Goal: Task Accomplishment & Management: Use online tool/utility

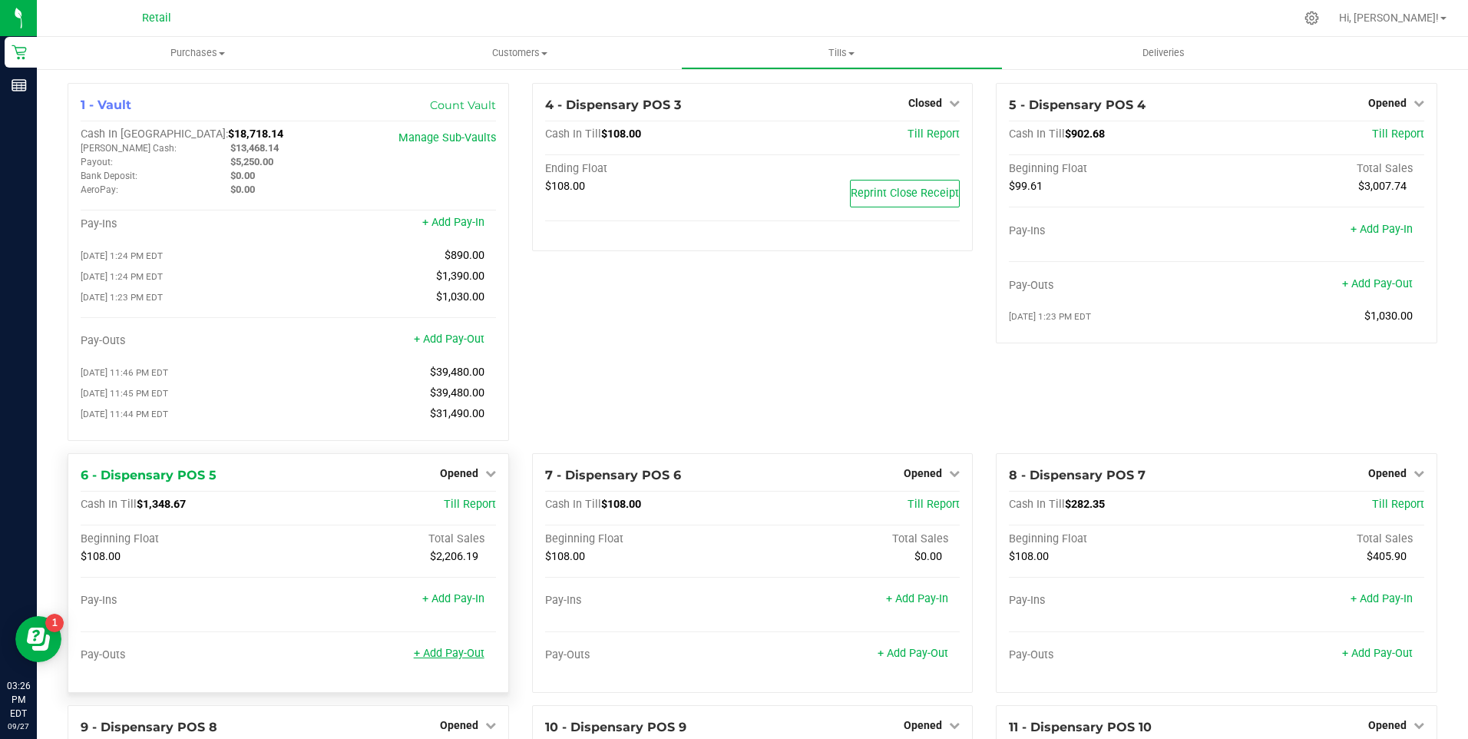
click at [448, 660] on link "+ Add Pay-Out" at bounding box center [449, 653] width 71 height 13
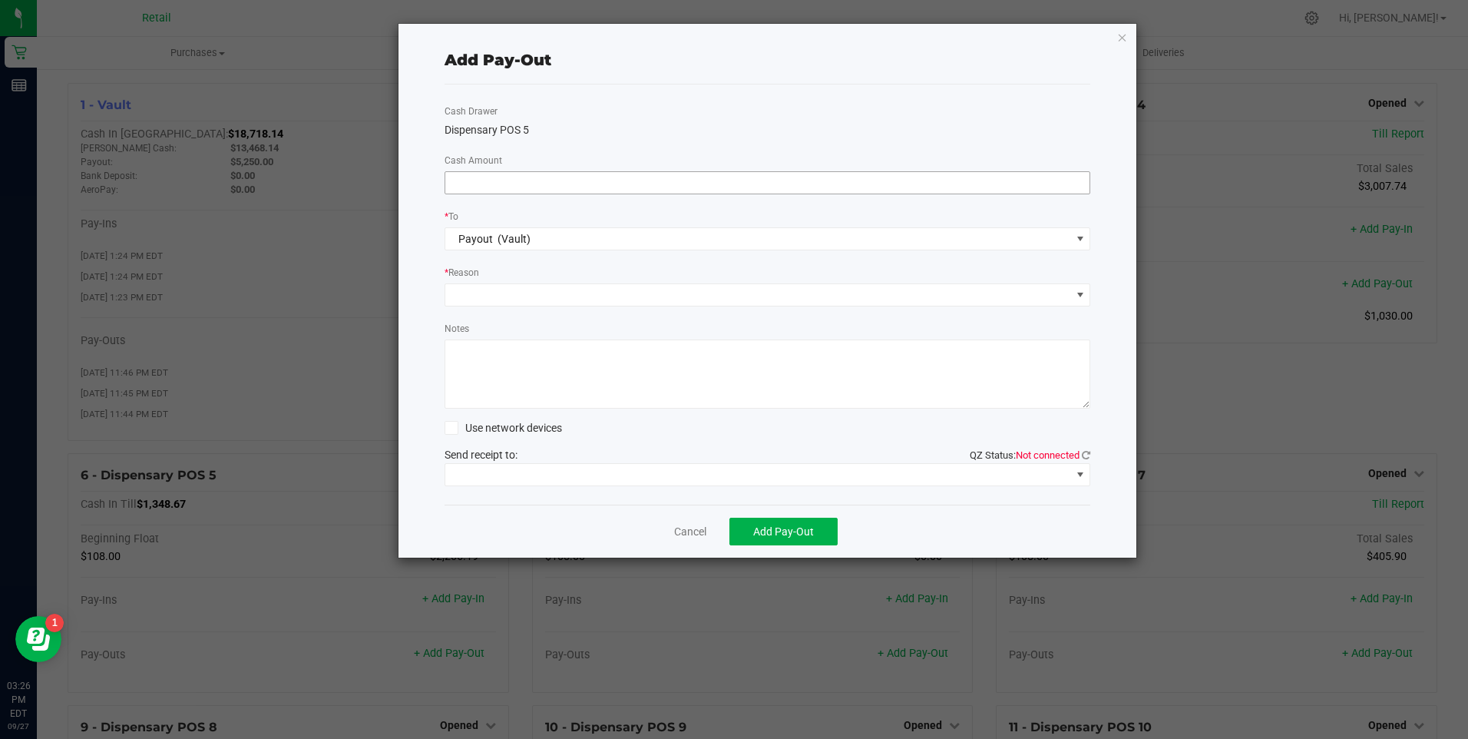
click at [500, 180] on input at bounding box center [767, 182] width 645 height 21
type input "$1,220.00"
click at [455, 290] on span at bounding box center [758, 294] width 626 height 21
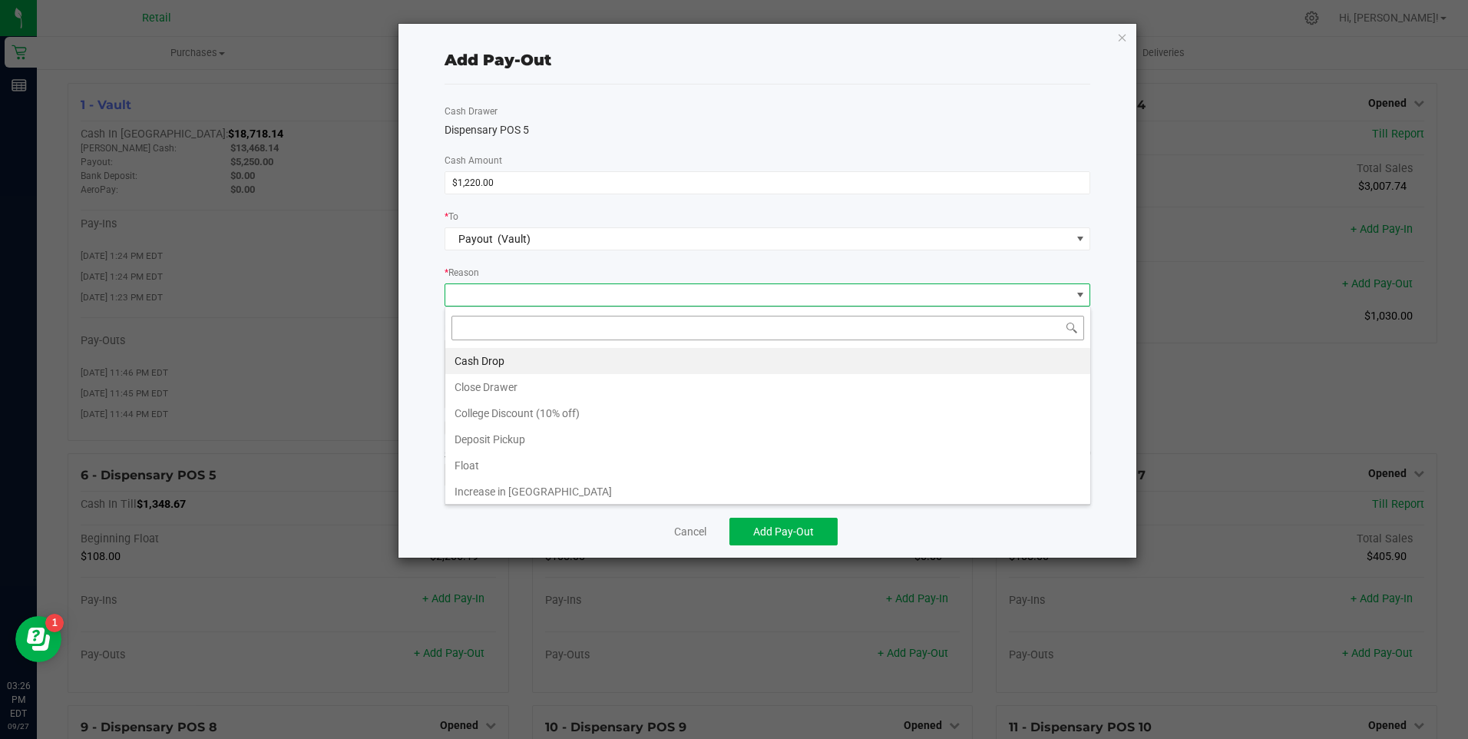
scroll to position [23, 646]
click at [477, 354] on li "Cash Drop" at bounding box center [767, 361] width 645 height 26
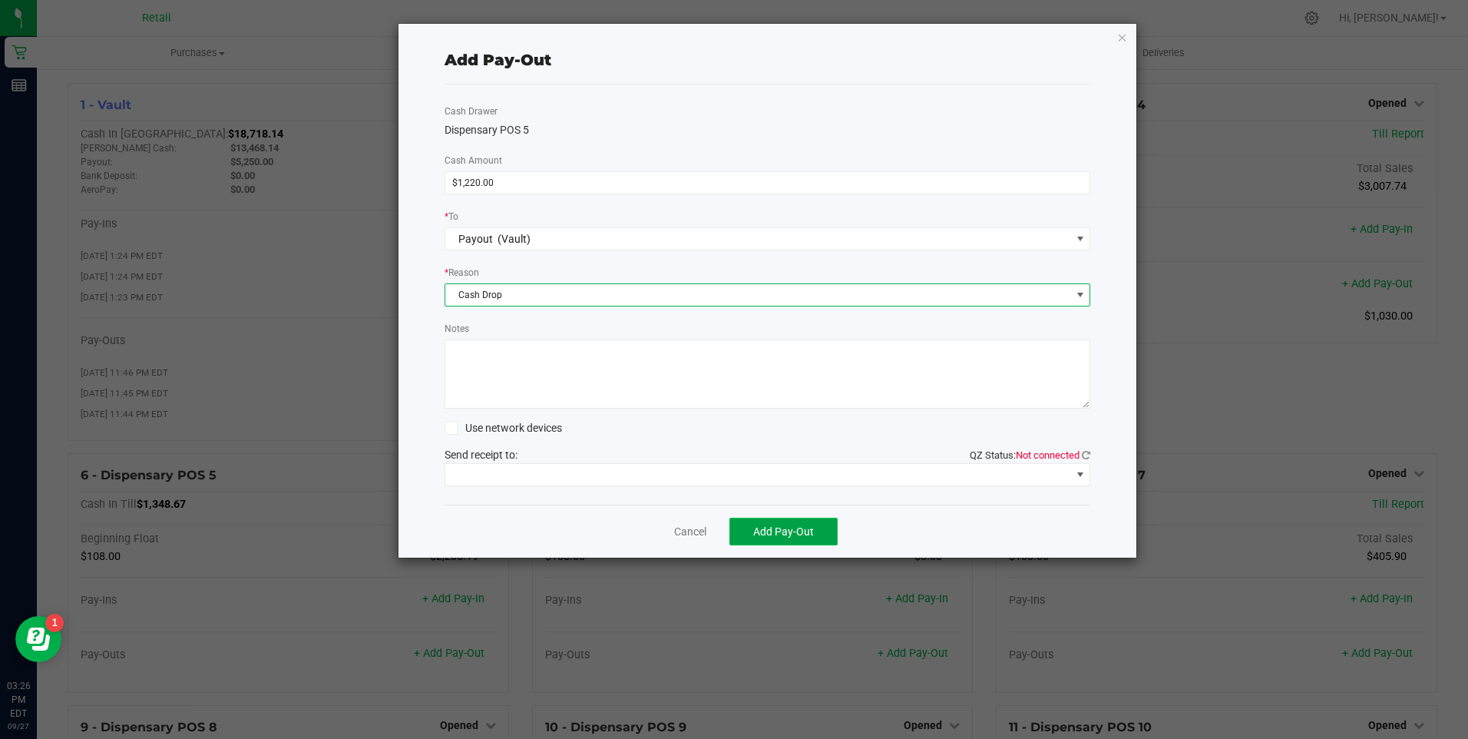
click at [793, 529] on span "Add Pay-Out" at bounding box center [783, 531] width 61 height 12
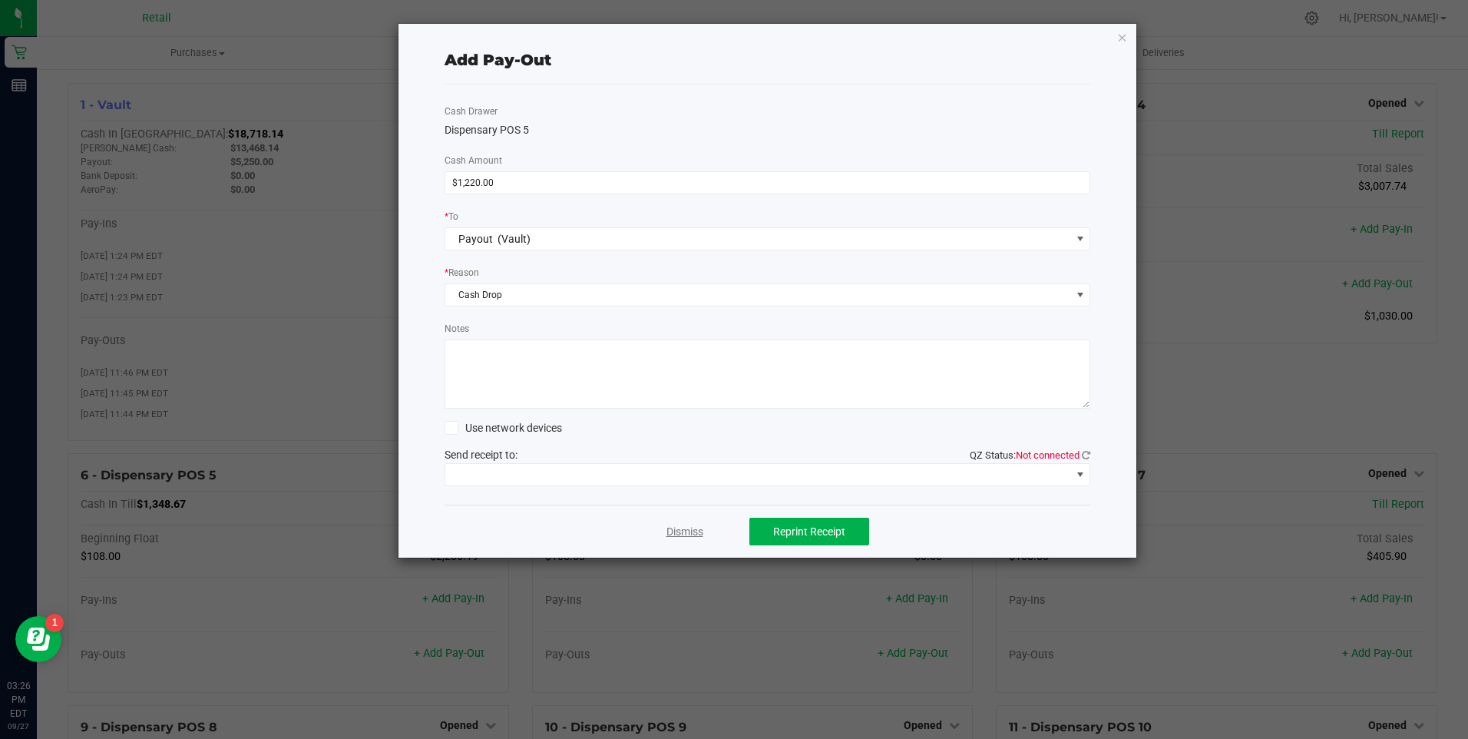
click at [678, 534] on link "Dismiss" at bounding box center [684, 532] width 37 height 16
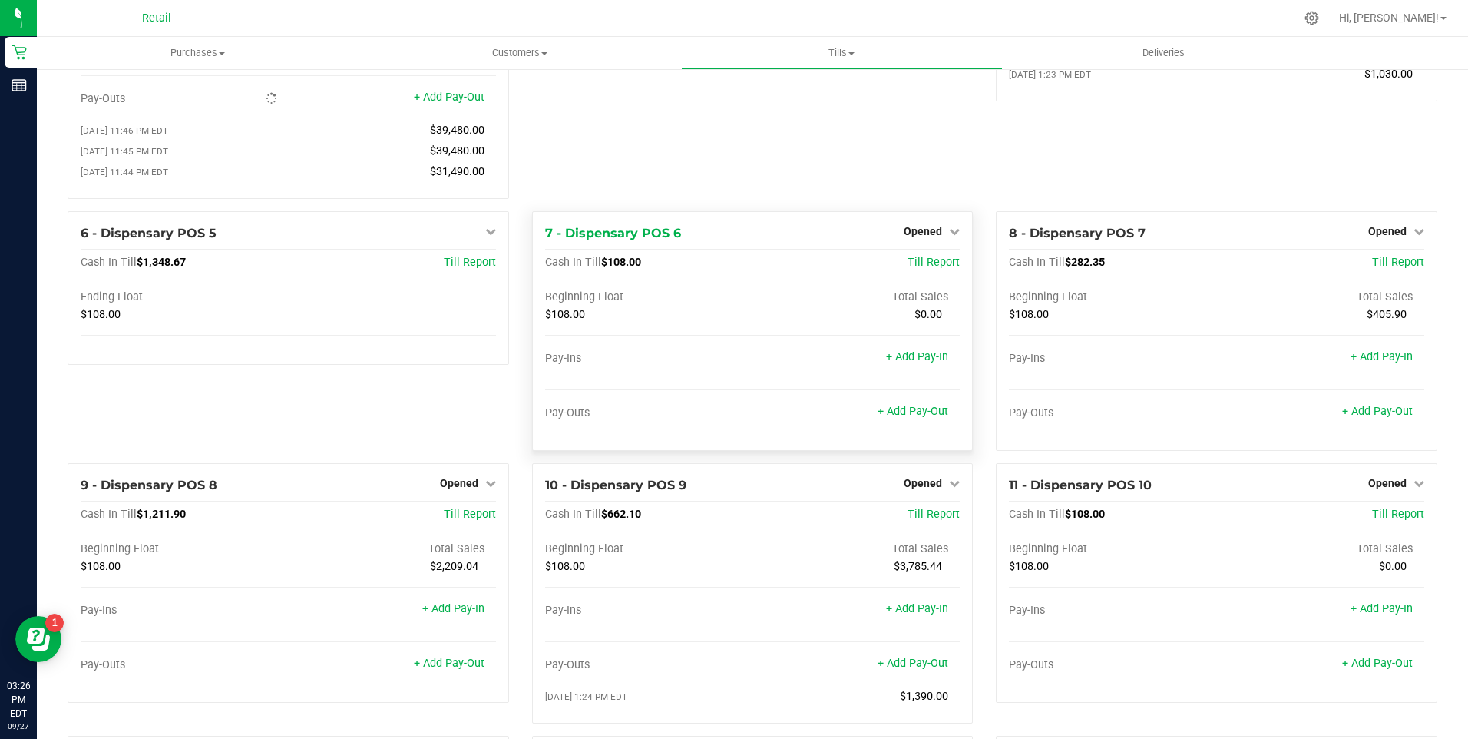
scroll to position [384, 0]
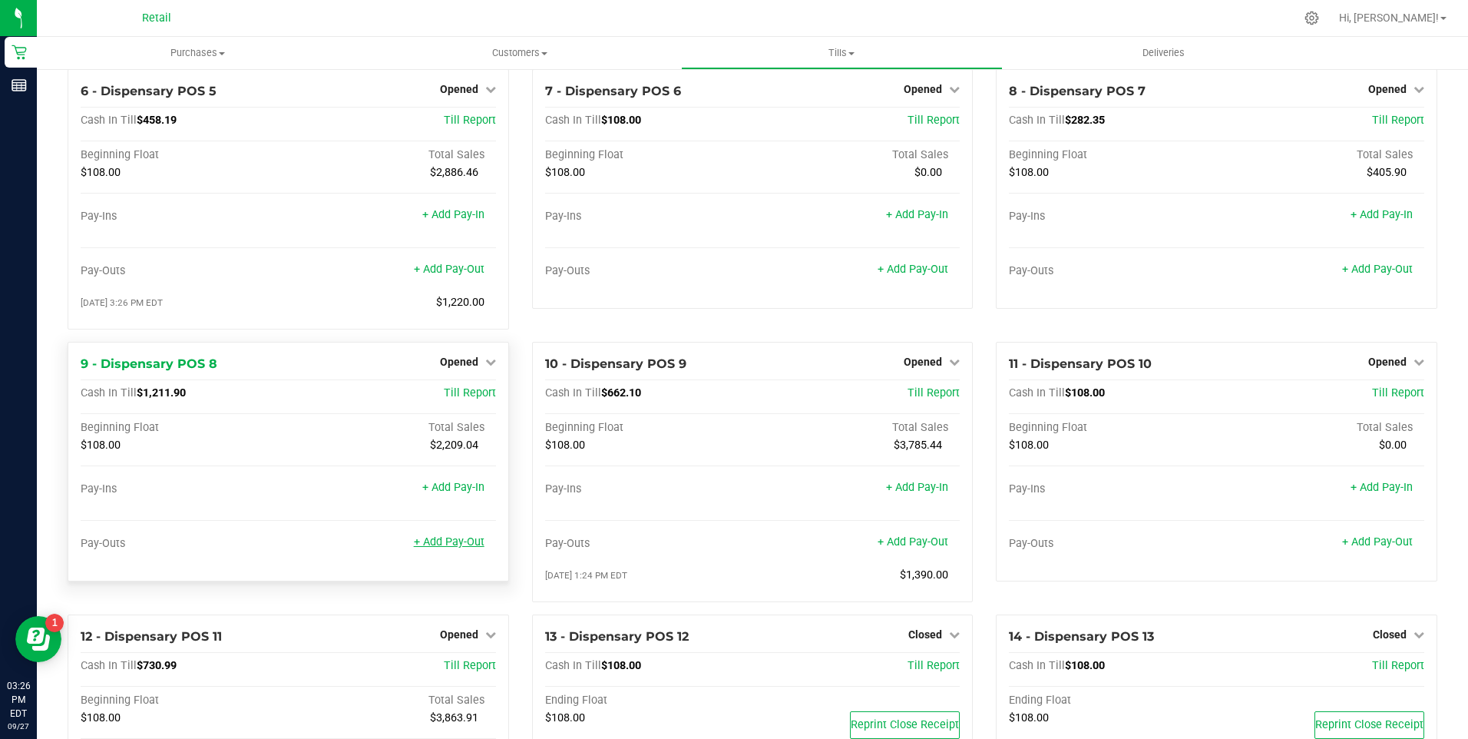
click at [442, 548] on link "+ Add Pay-Out" at bounding box center [449, 541] width 71 height 13
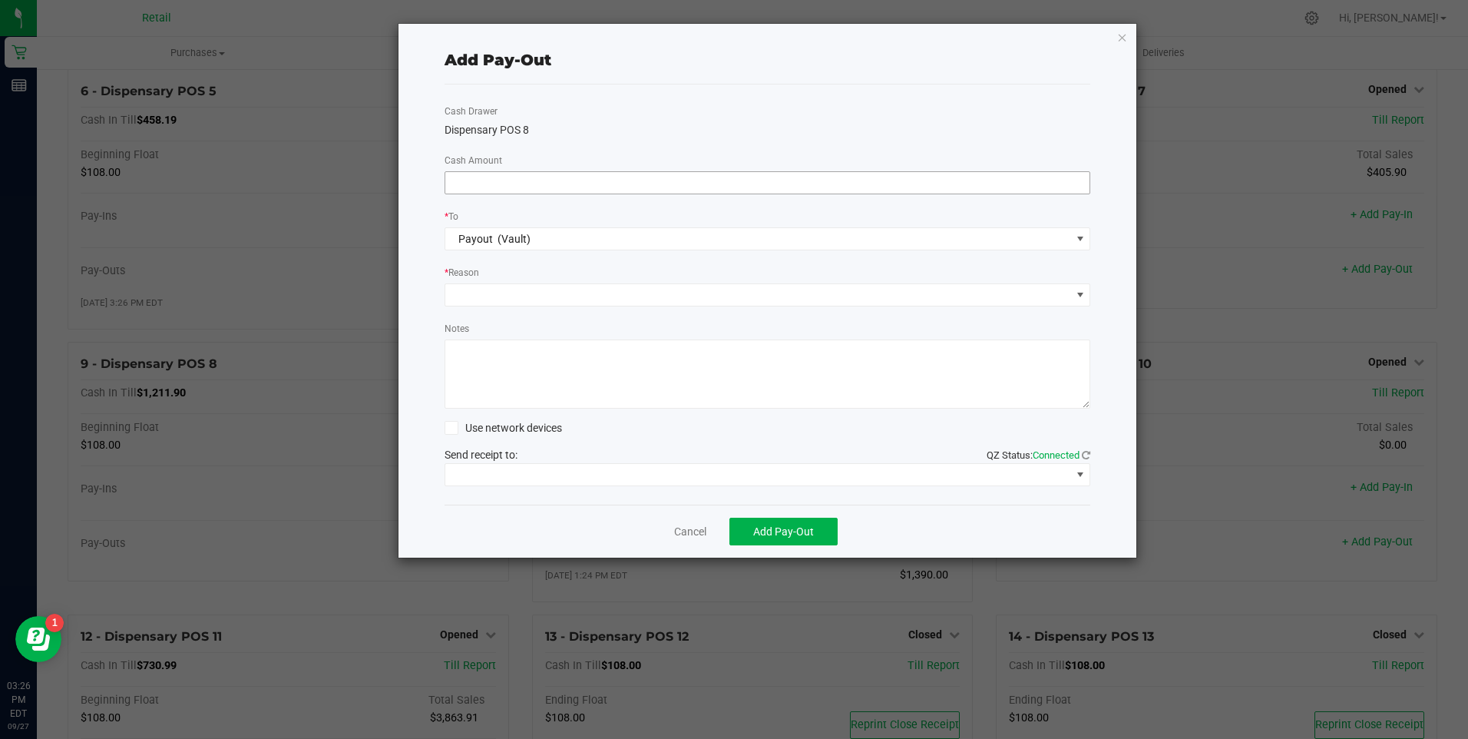
click at [608, 182] on input at bounding box center [767, 182] width 645 height 21
type input "$1,520.00"
click at [567, 303] on span at bounding box center [758, 294] width 626 height 21
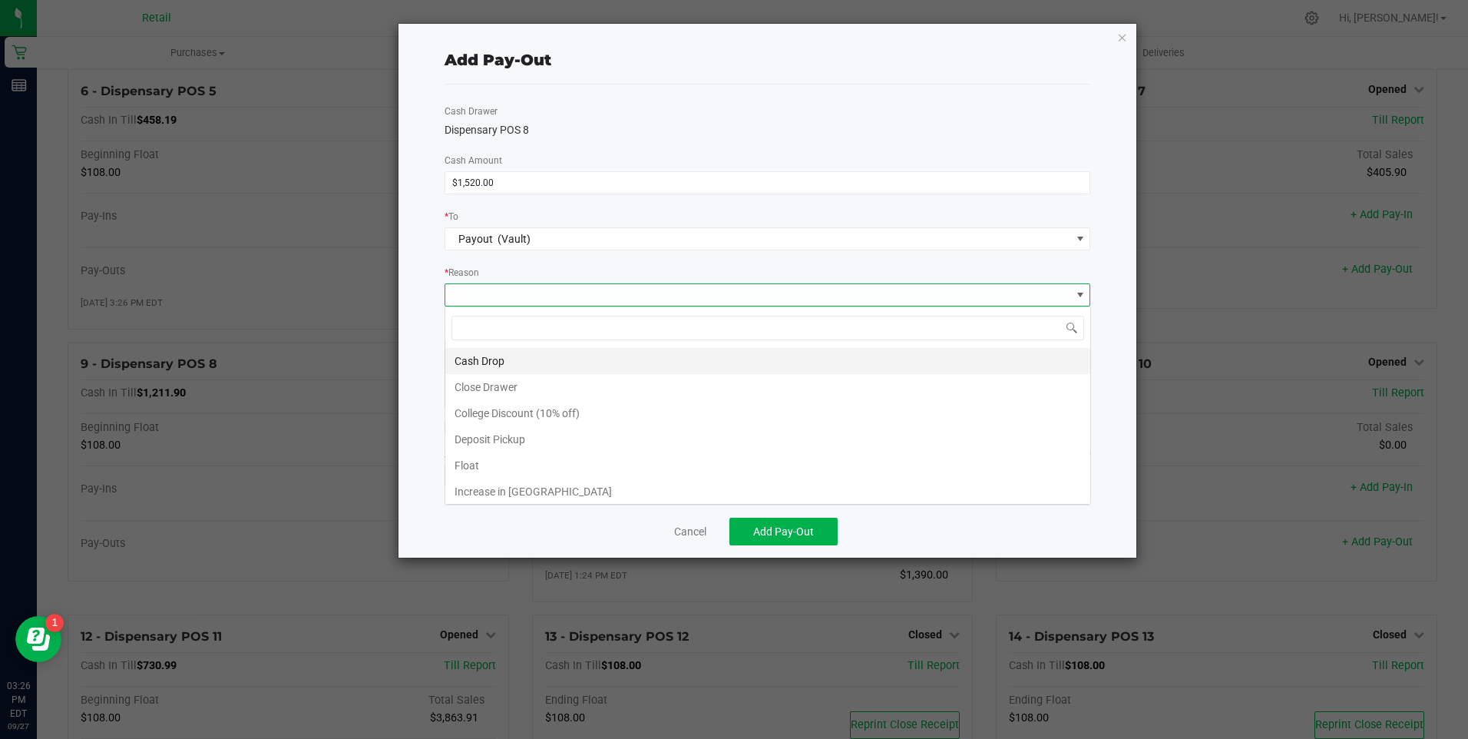
scroll to position [23, 646]
click at [537, 361] on li "Cash Drop" at bounding box center [767, 361] width 645 height 26
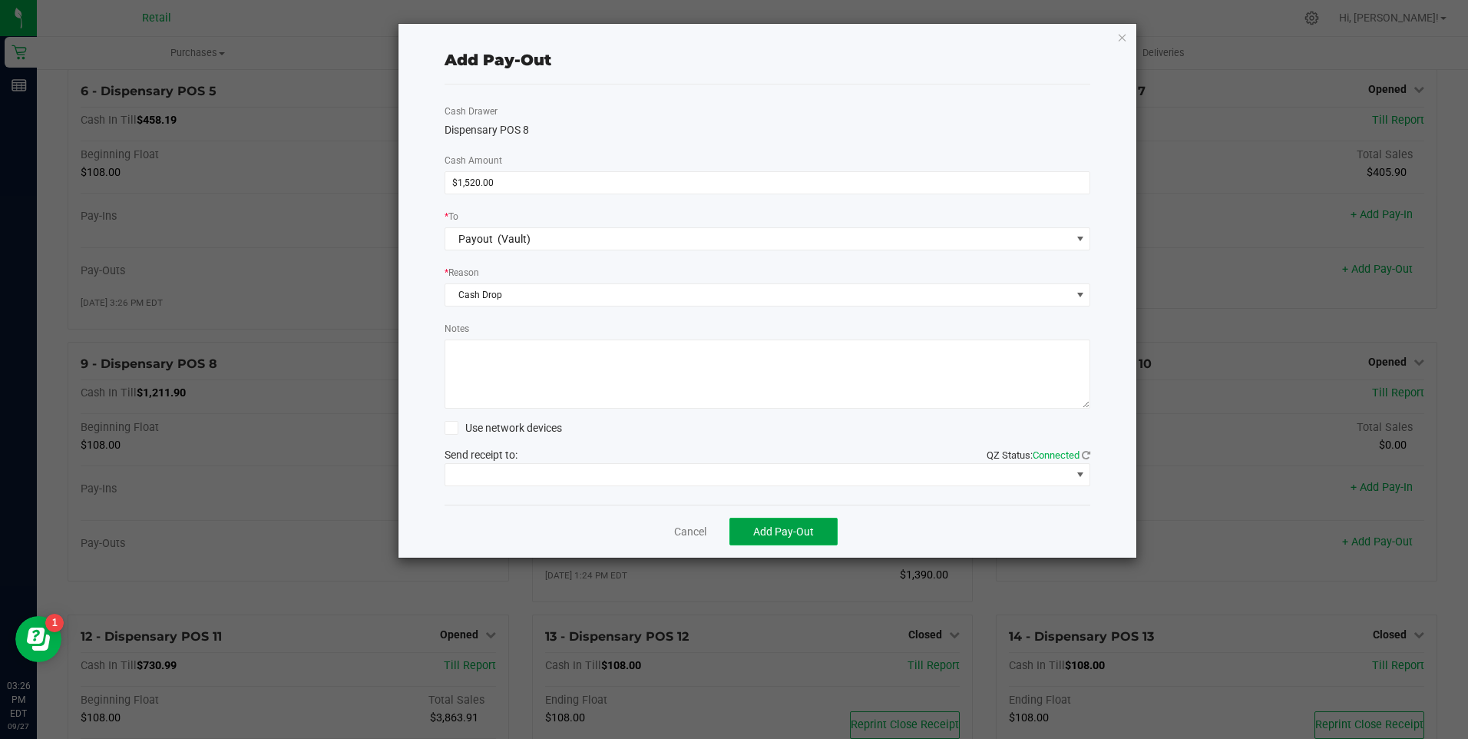
click at [762, 535] on span "Add Pay-Out" at bounding box center [783, 531] width 61 height 12
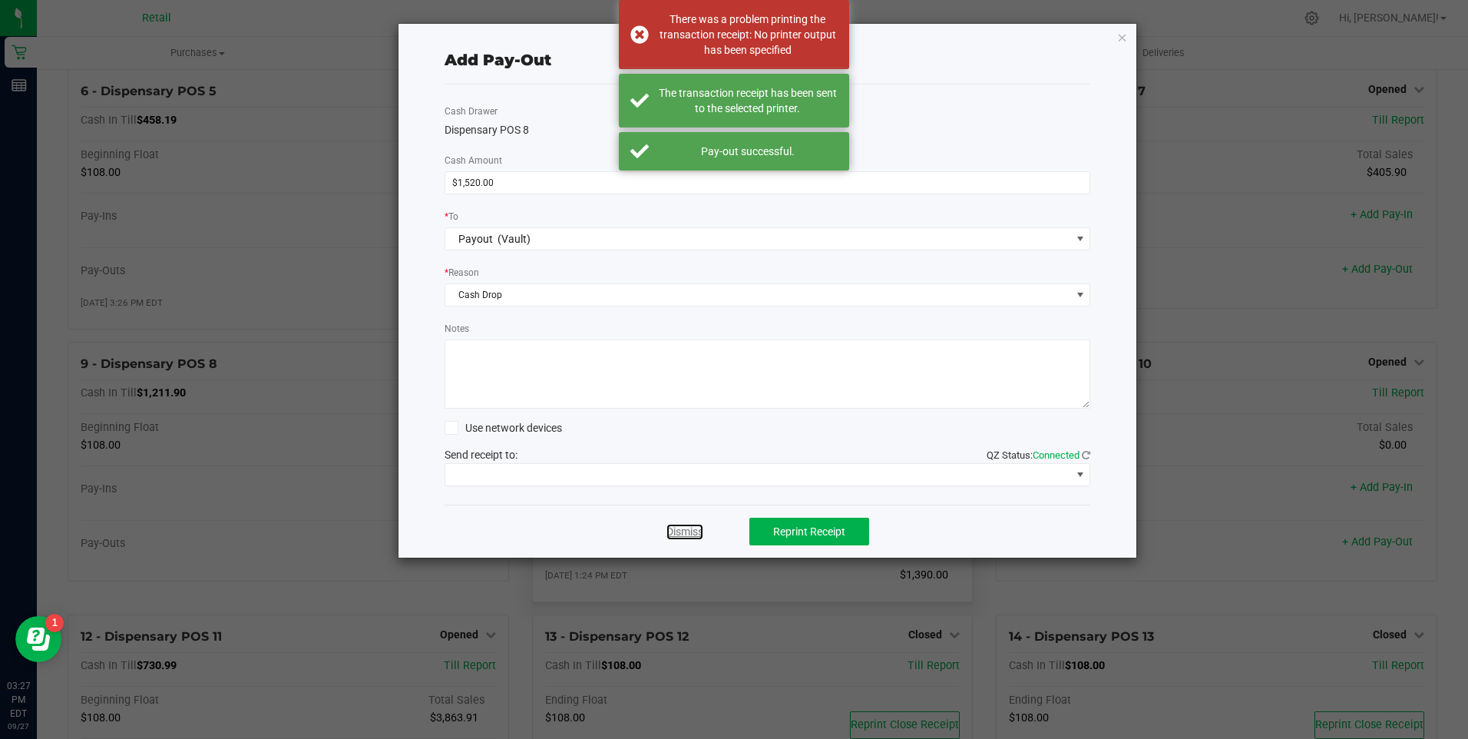
click at [686, 528] on link "Dismiss" at bounding box center [684, 532] width 37 height 16
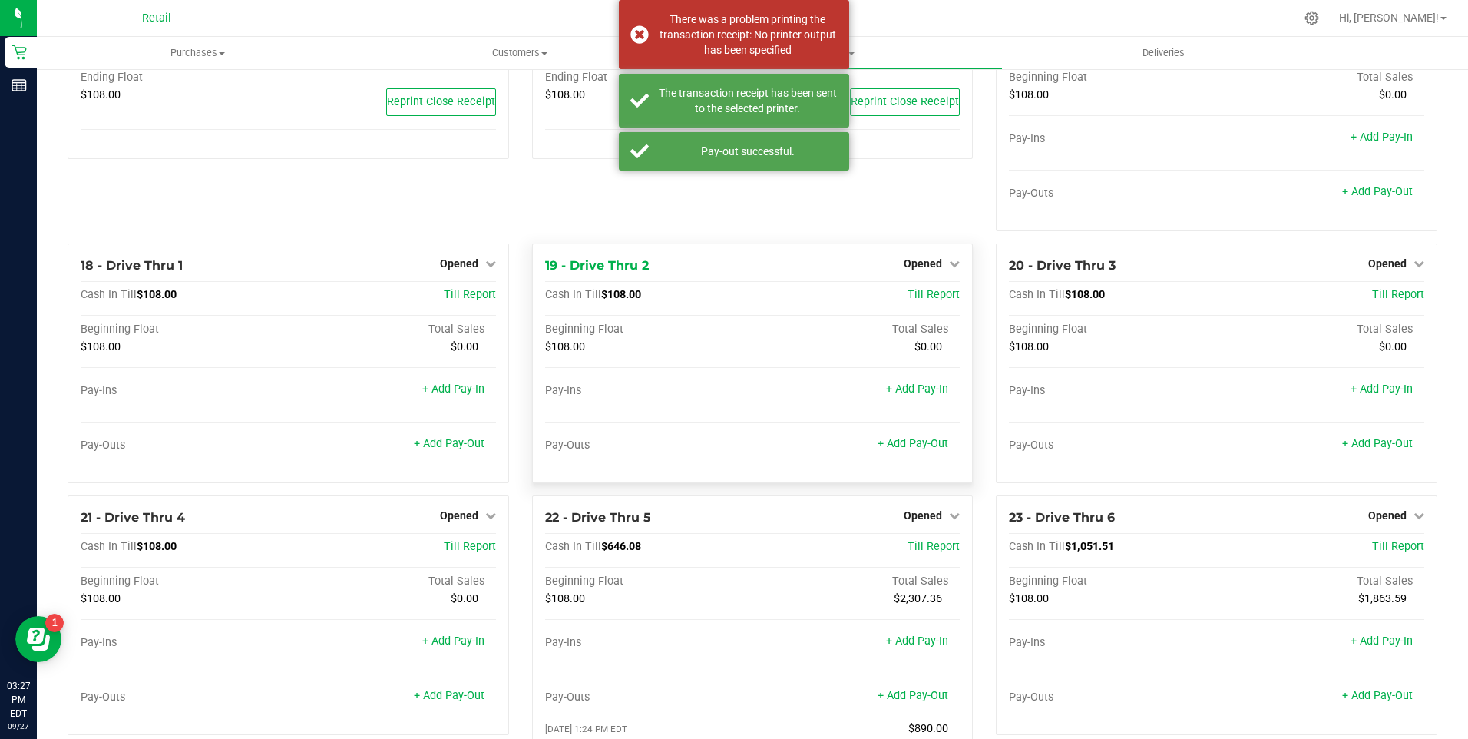
scroll to position [1382, 0]
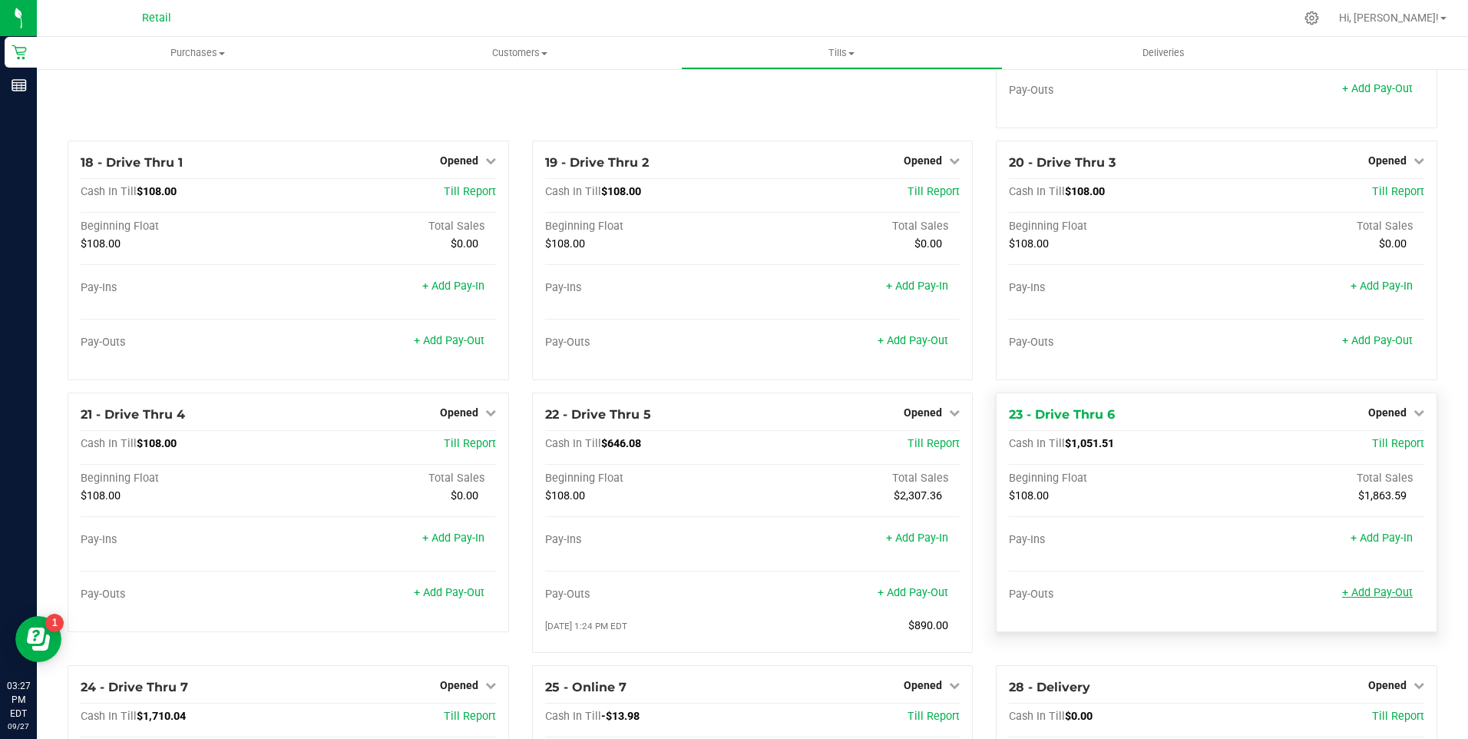
click at [1368, 599] on link "+ Add Pay-Out" at bounding box center [1377, 592] width 71 height 13
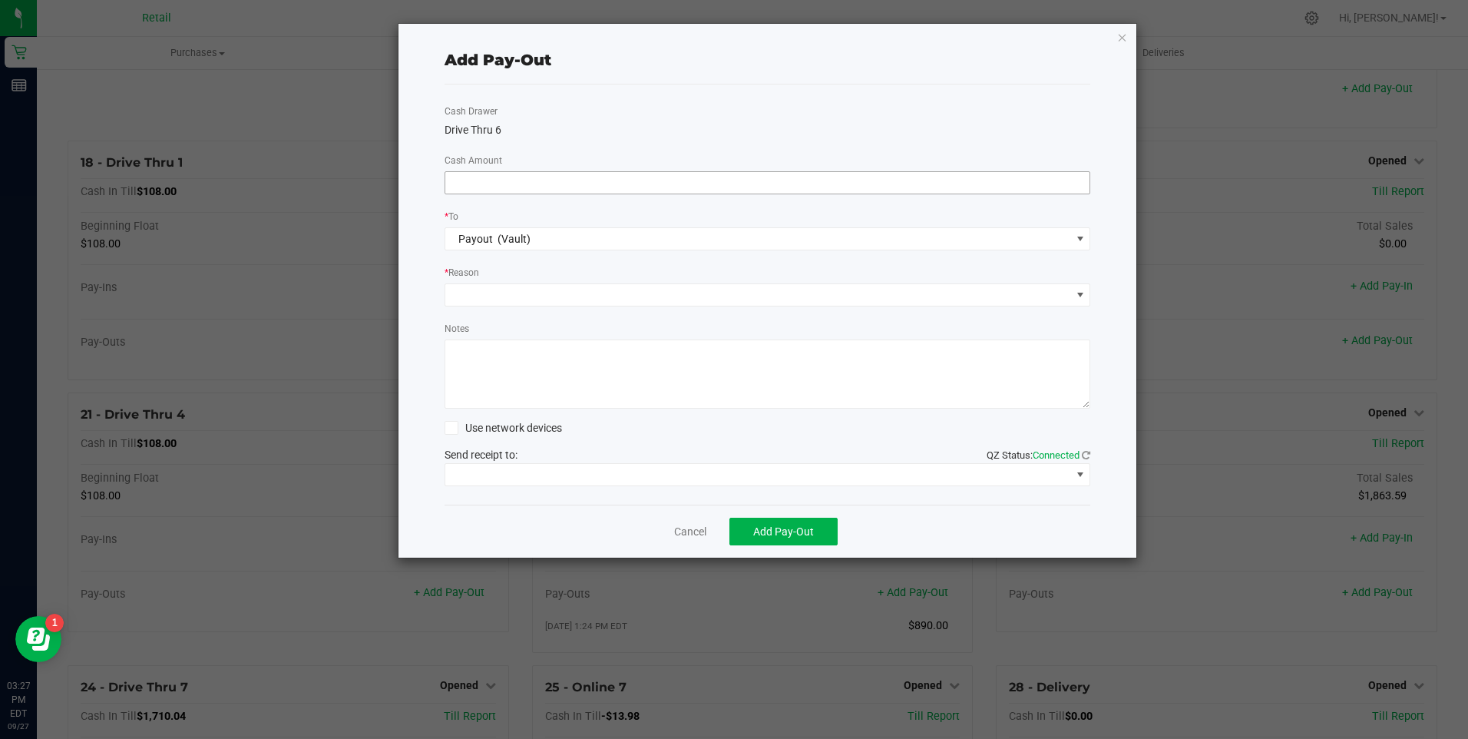
click at [498, 190] on input at bounding box center [767, 182] width 645 height 21
type input "$1,730.00"
click at [471, 291] on span at bounding box center [758, 294] width 626 height 21
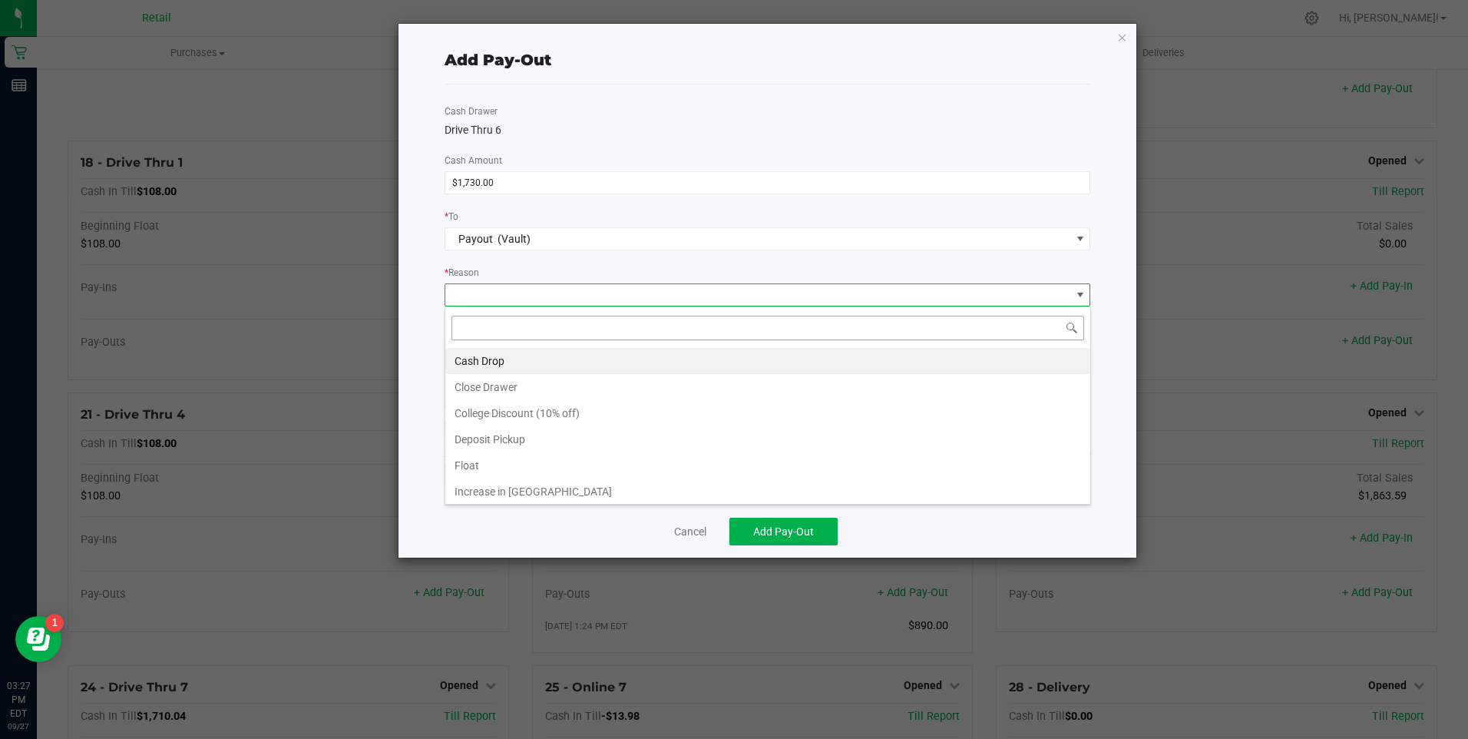
scroll to position [23, 646]
click at [481, 362] on li "Cash Drop" at bounding box center [767, 361] width 645 height 26
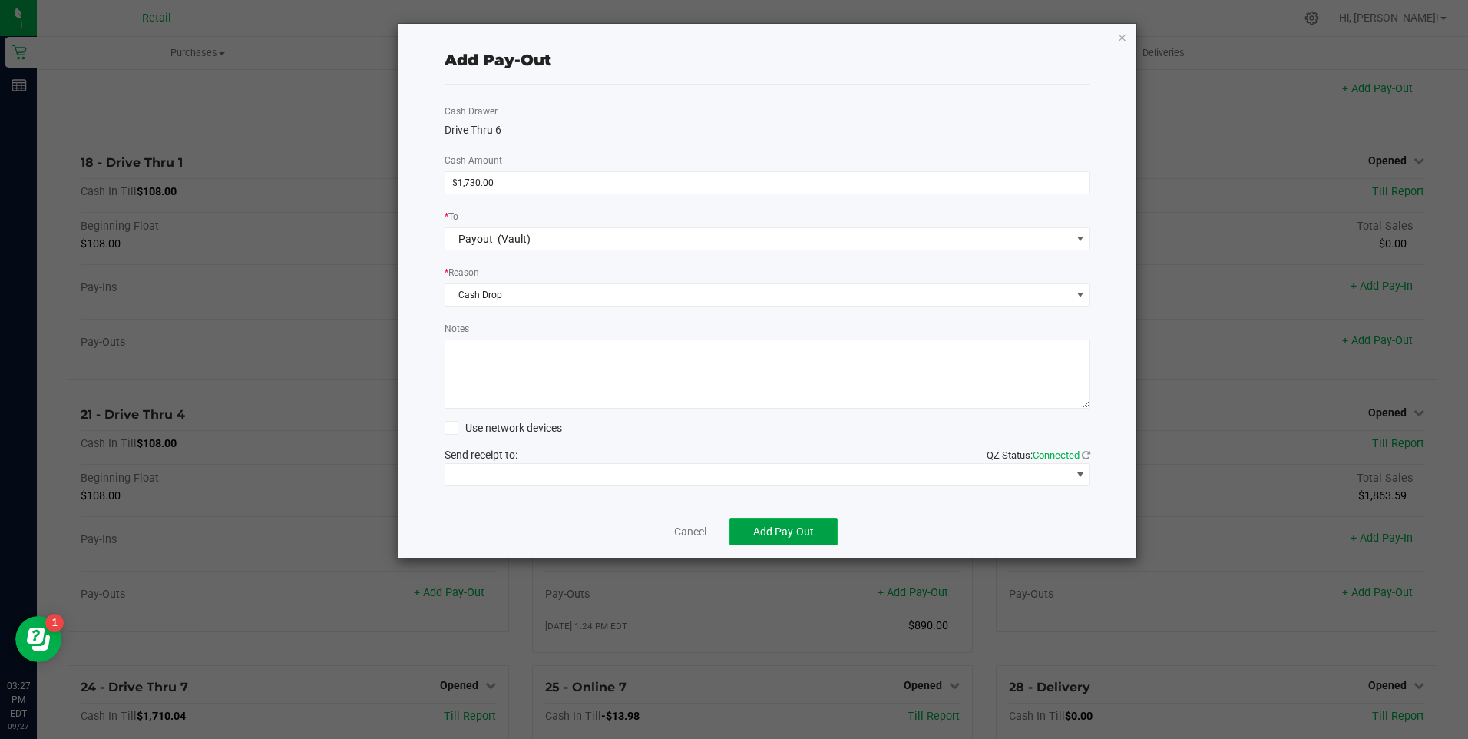
click at [786, 535] on span "Add Pay-Out" at bounding box center [783, 531] width 61 height 12
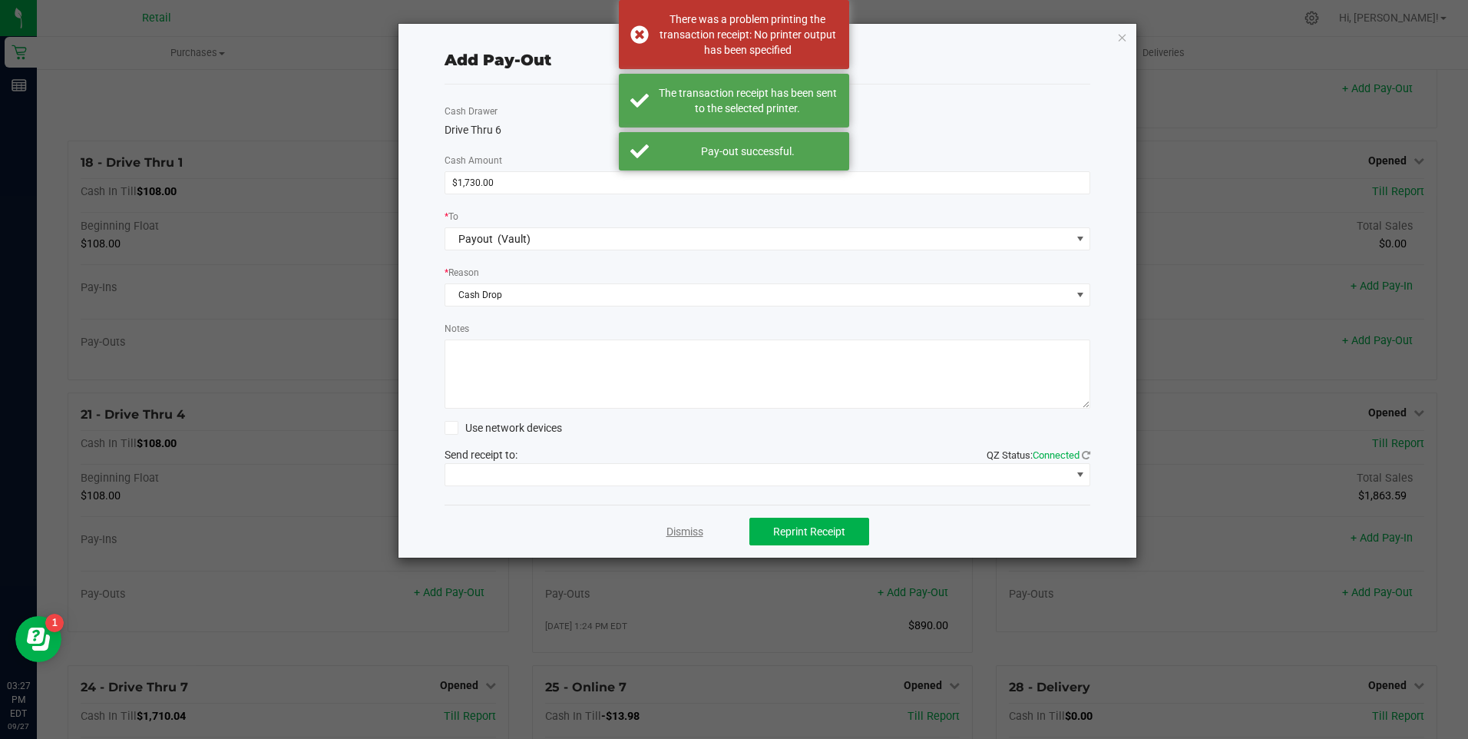
click at [686, 532] on link "Dismiss" at bounding box center [684, 532] width 37 height 16
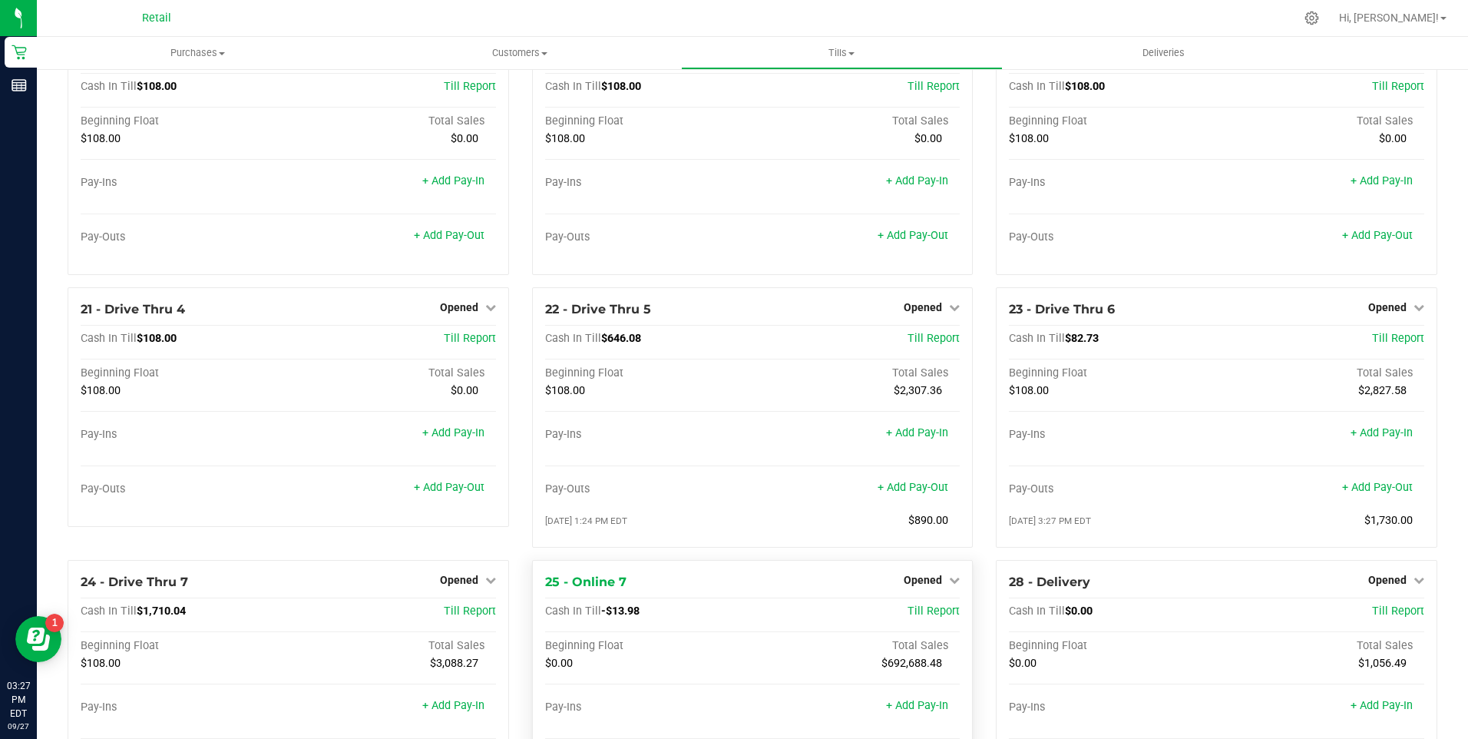
scroll to position [1586, 0]
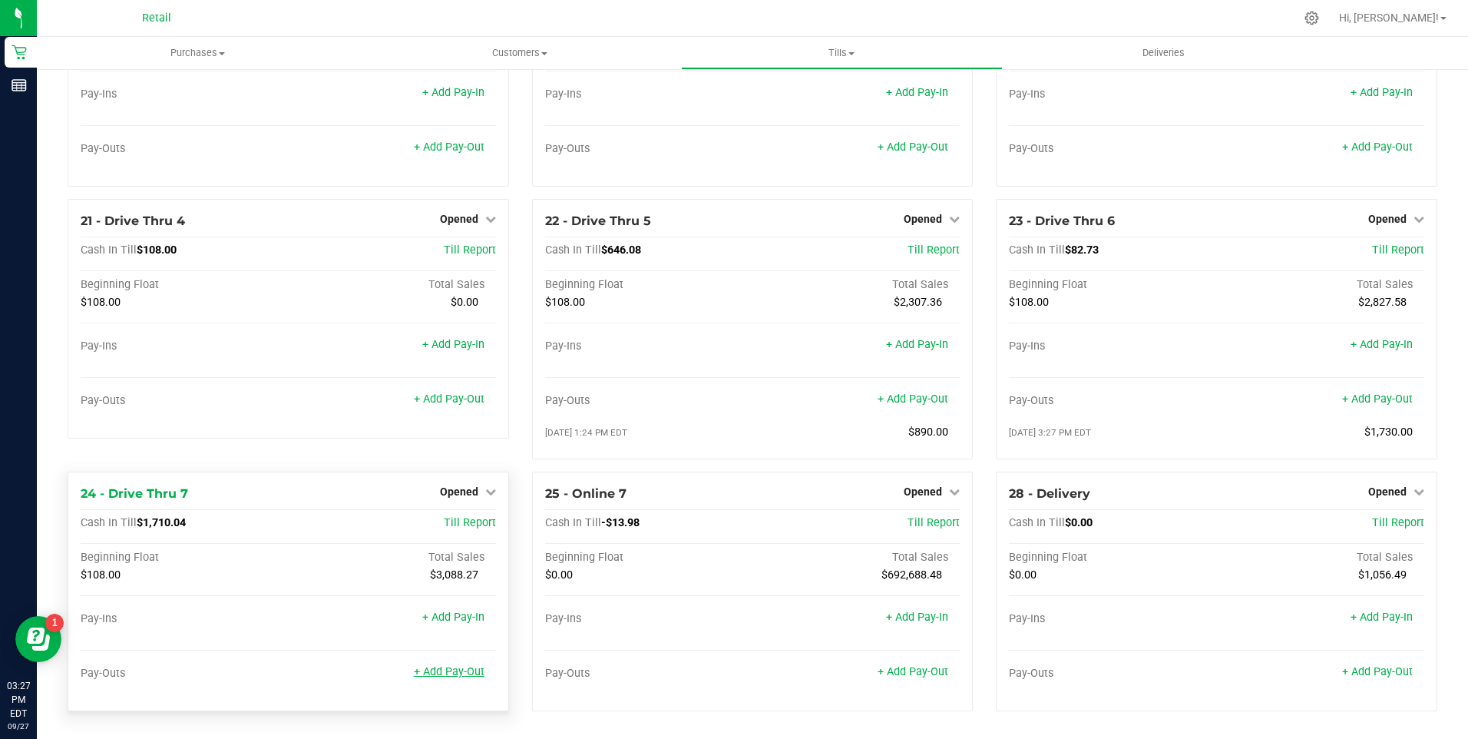
click at [474, 670] on link "+ Add Pay-Out" at bounding box center [449, 671] width 71 height 13
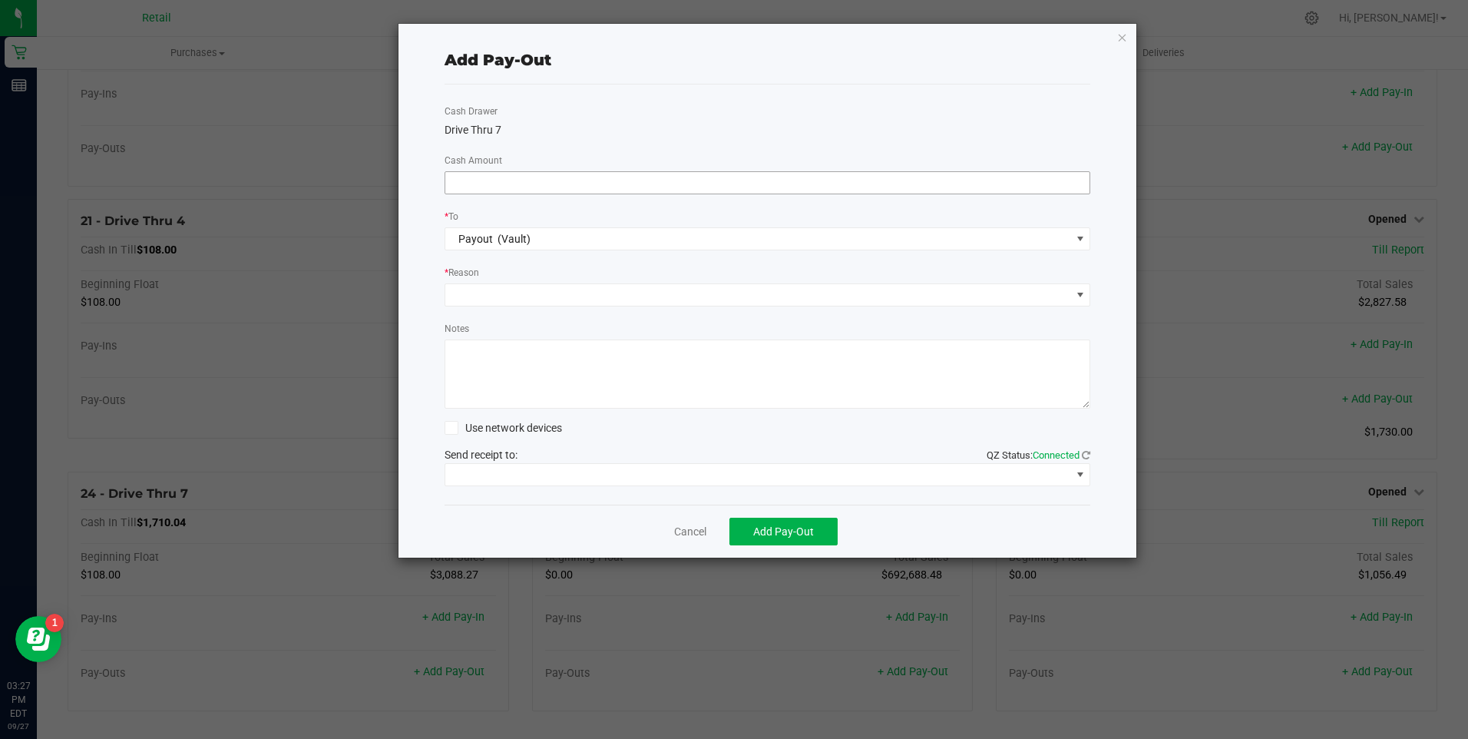
click at [507, 177] on input at bounding box center [767, 182] width 645 height 21
type input "$1,940.00"
click at [498, 293] on span at bounding box center [758, 294] width 626 height 21
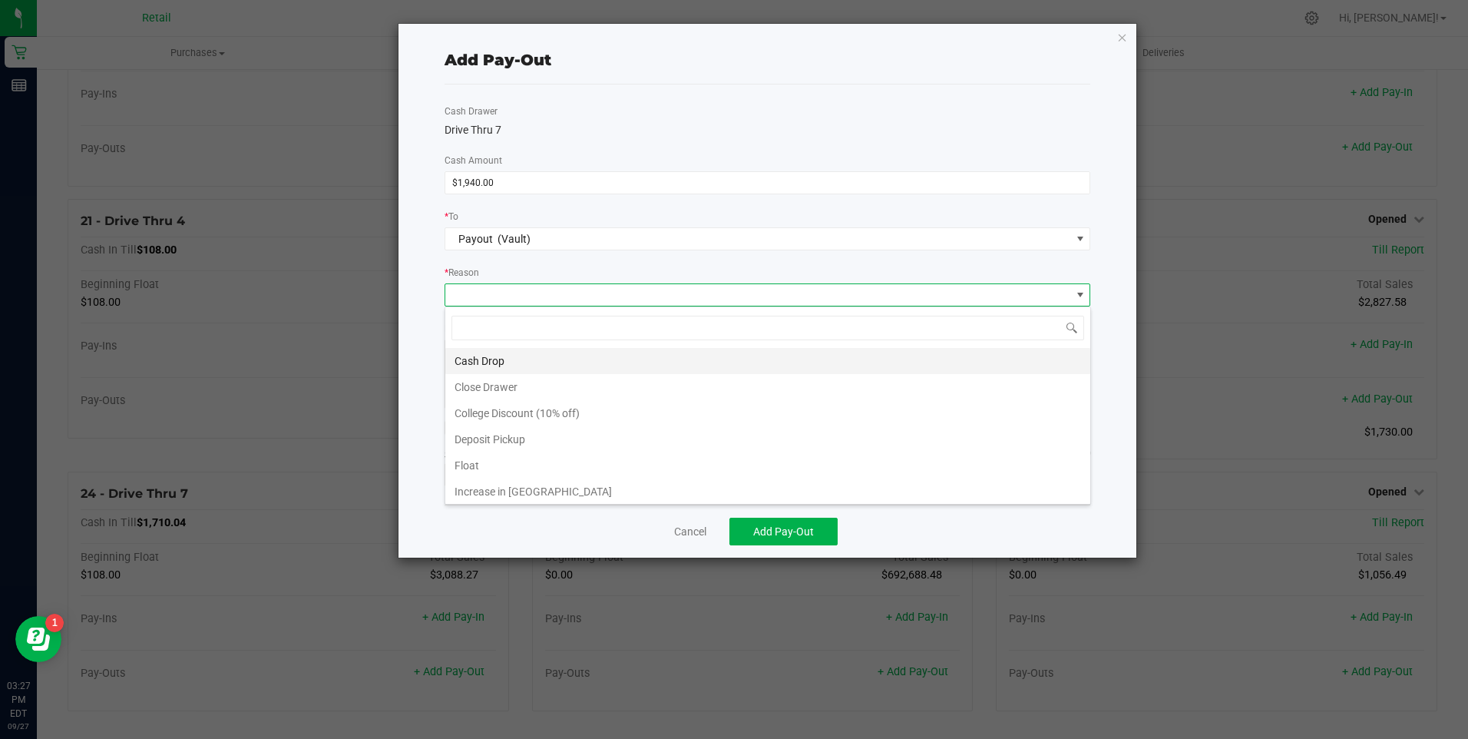
scroll to position [23, 646]
click at [486, 356] on li "Cash Drop" at bounding box center [767, 361] width 645 height 26
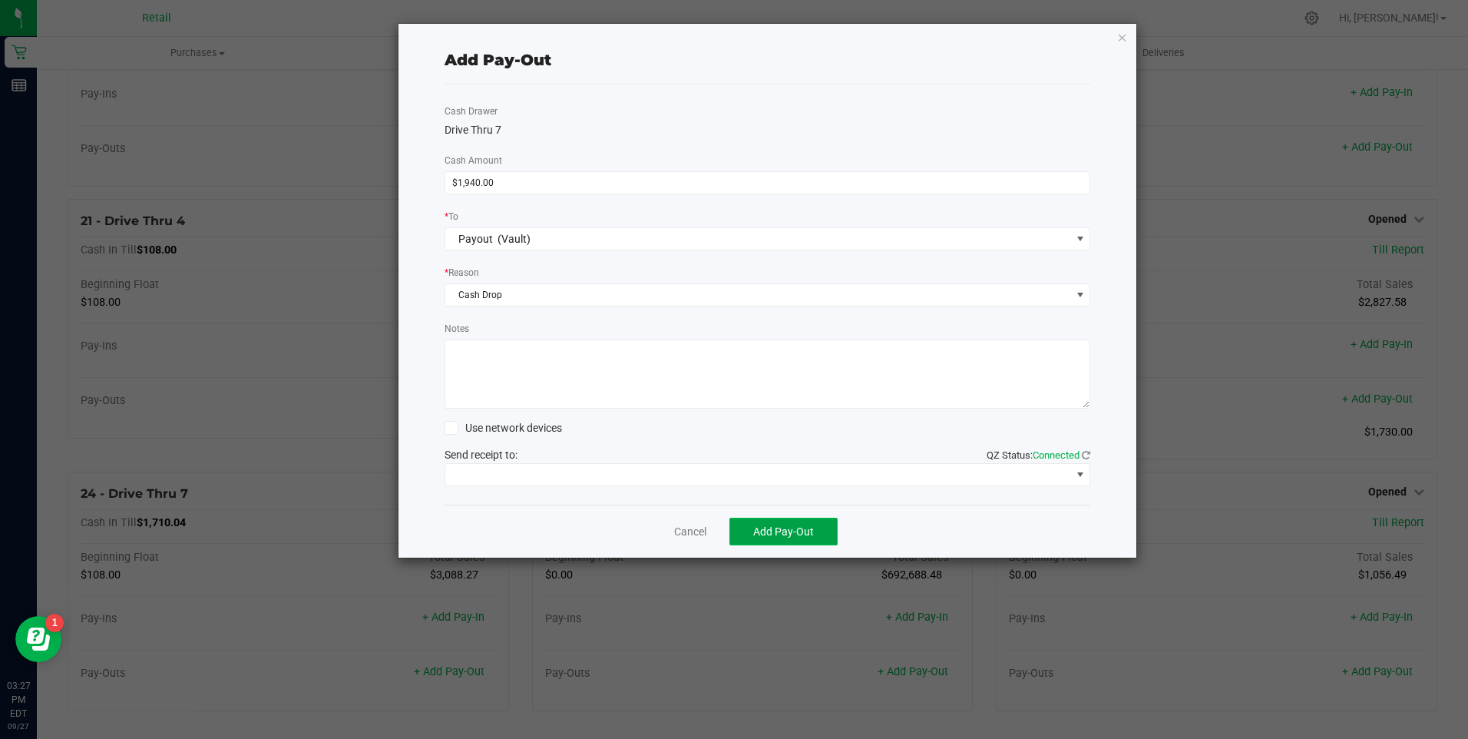
click at [762, 522] on button "Add Pay-Out" at bounding box center [783, 532] width 108 height 28
click at [677, 531] on link "Dismiss" at bounding box center [684, 532] width 37 height 16
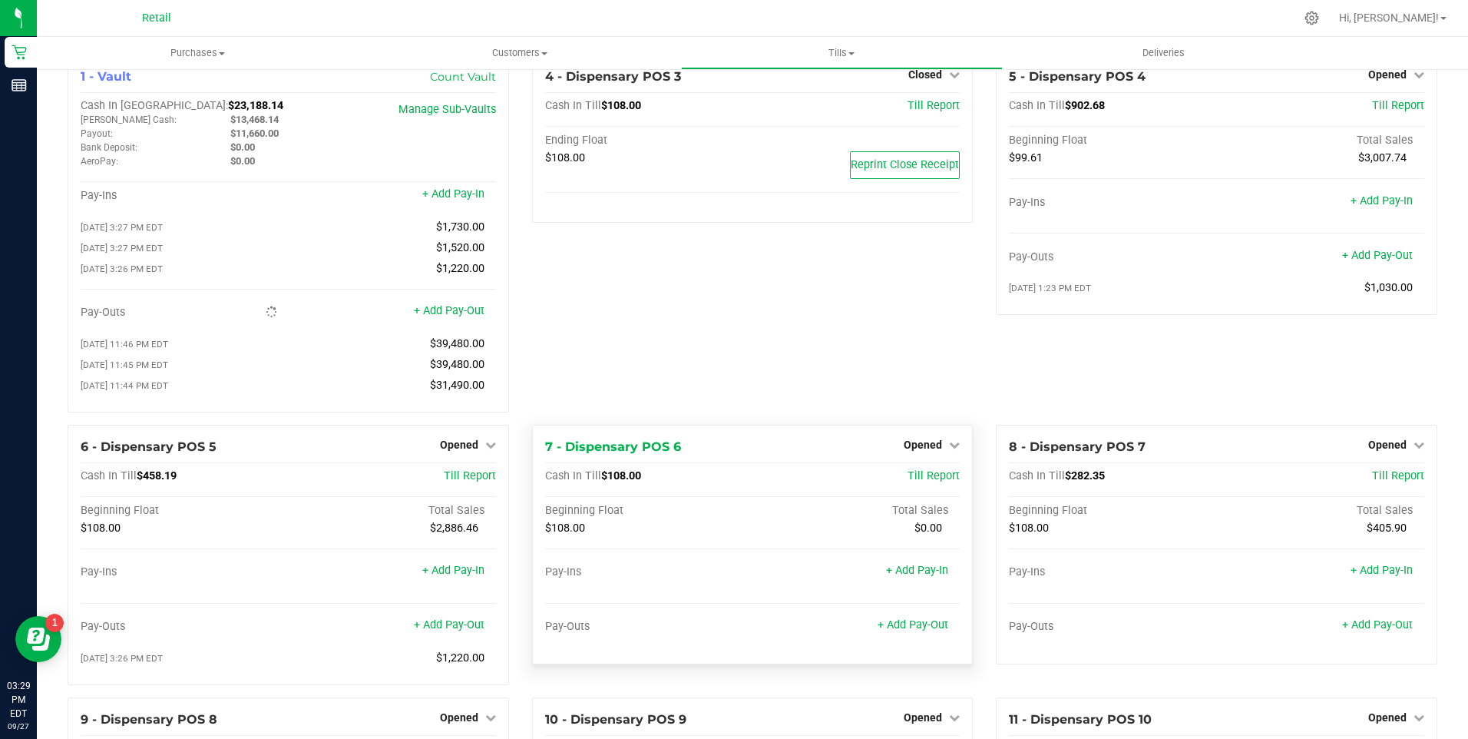
scroll to position [0, 0]
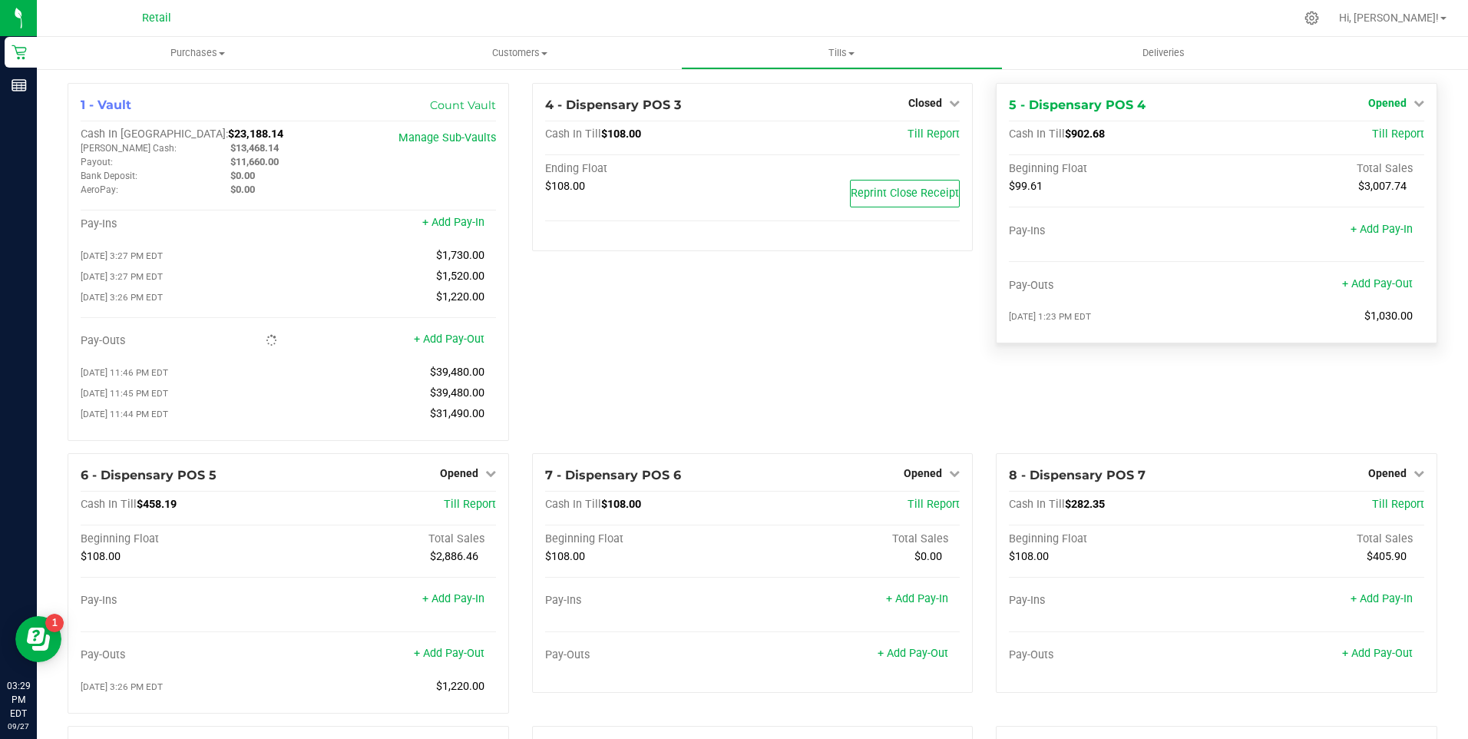
click at [1414, 98] on icon at bounding box center [1419, 103] width 11 height 11
click at [1388, 141] on link "Close Till" at bounding box center [1388, 135] width 41 height 12
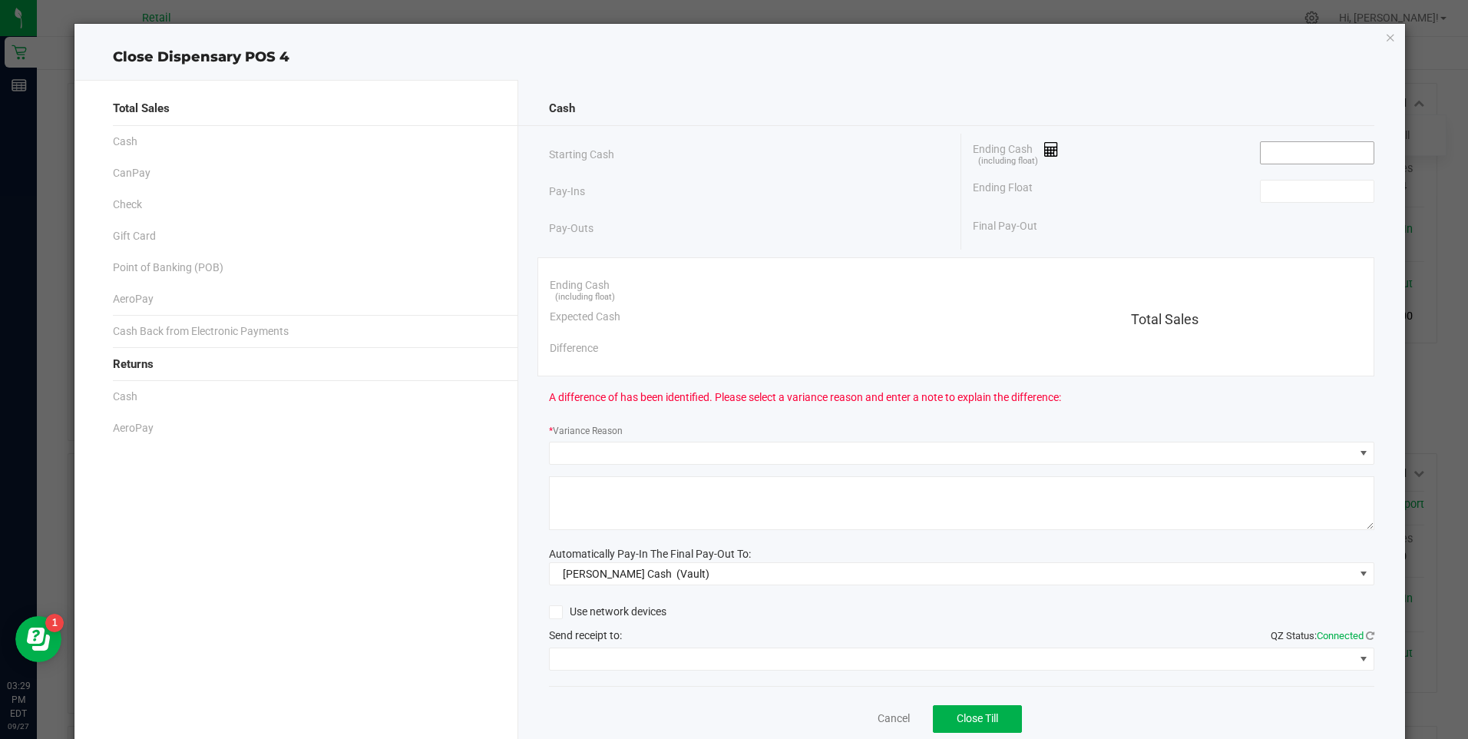
click at [1298, 145] on input at bounding box center [1317, 152] width 113 height 21
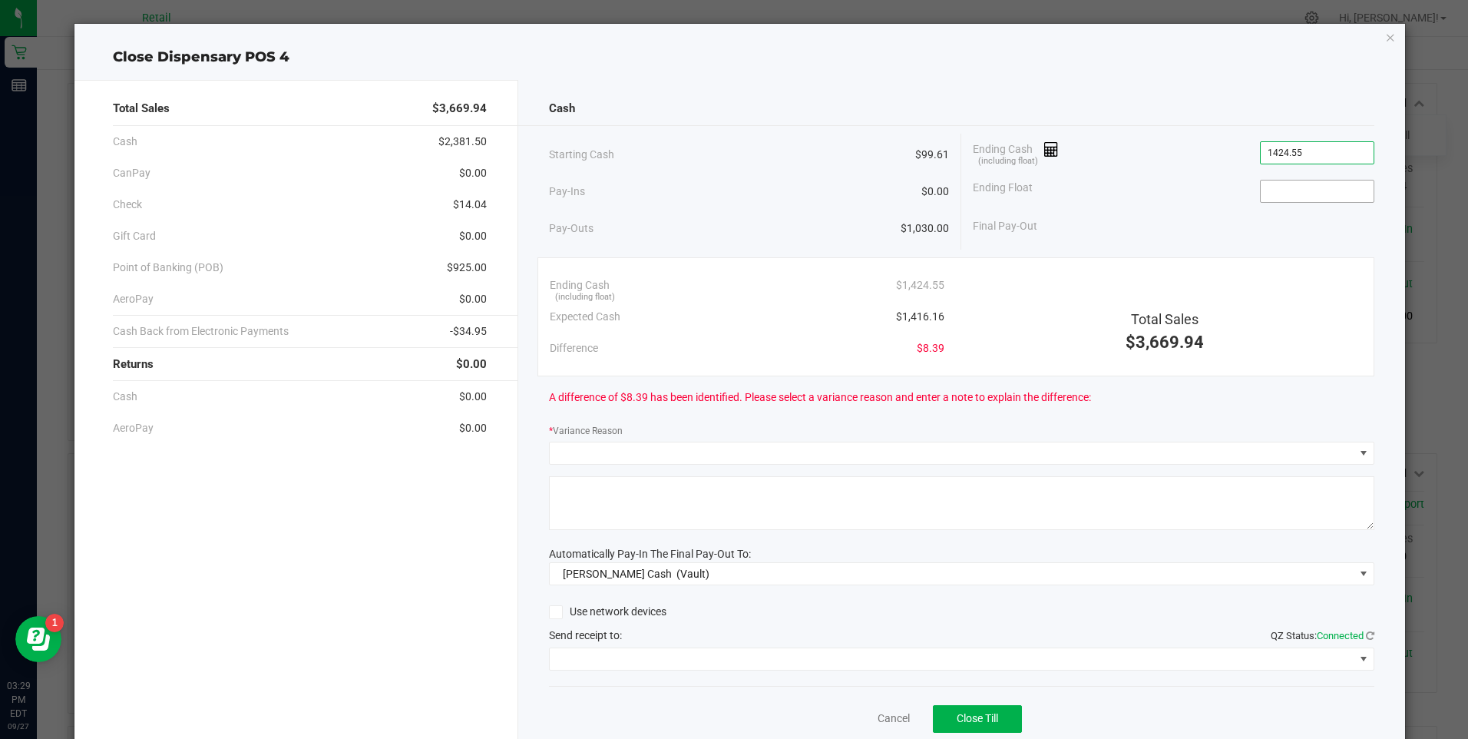
type input "$1,424.55"
click at [1272, 184] on input at bounding box center [1317, 190] width 113 height 21
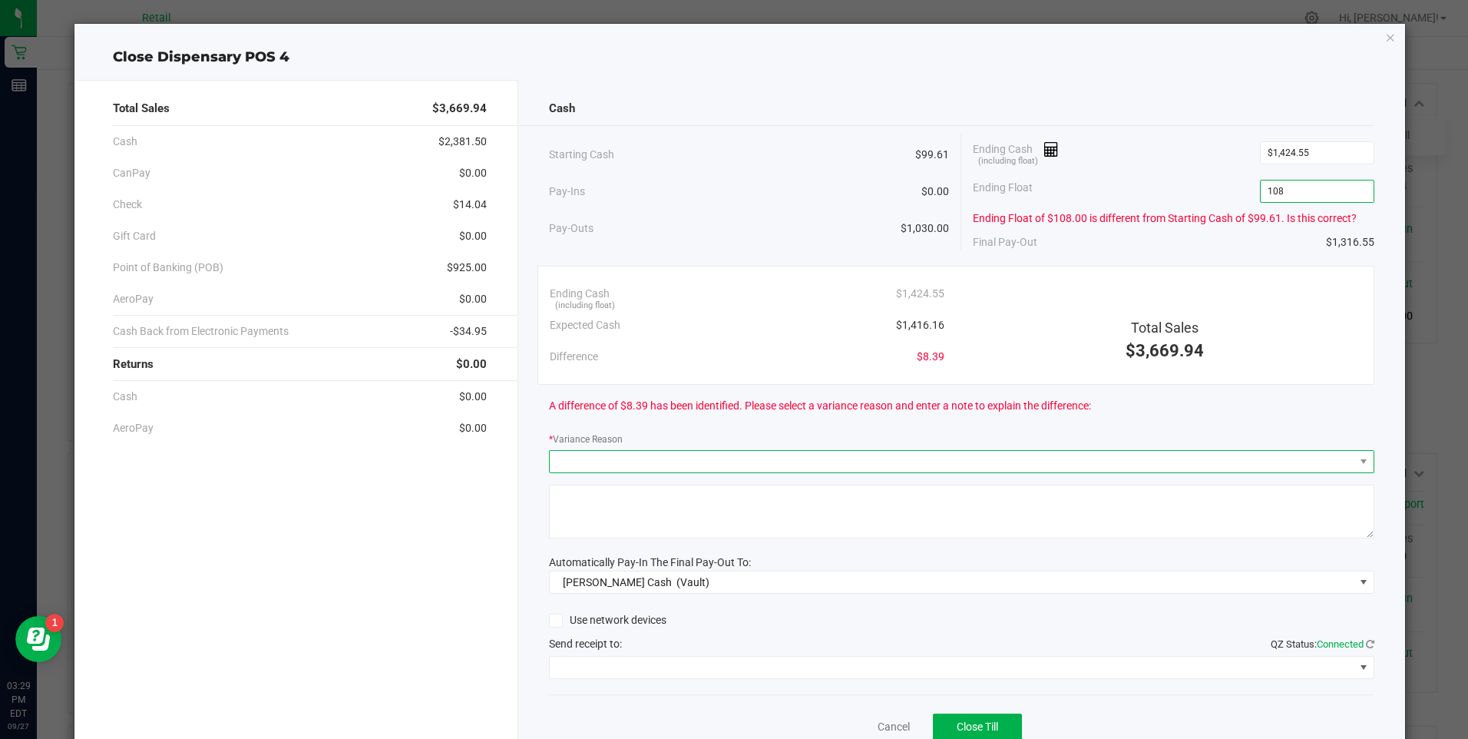
type input "$108.00"
click at [757, 470] on span at bounding box center [952, 461] width 805 height 21
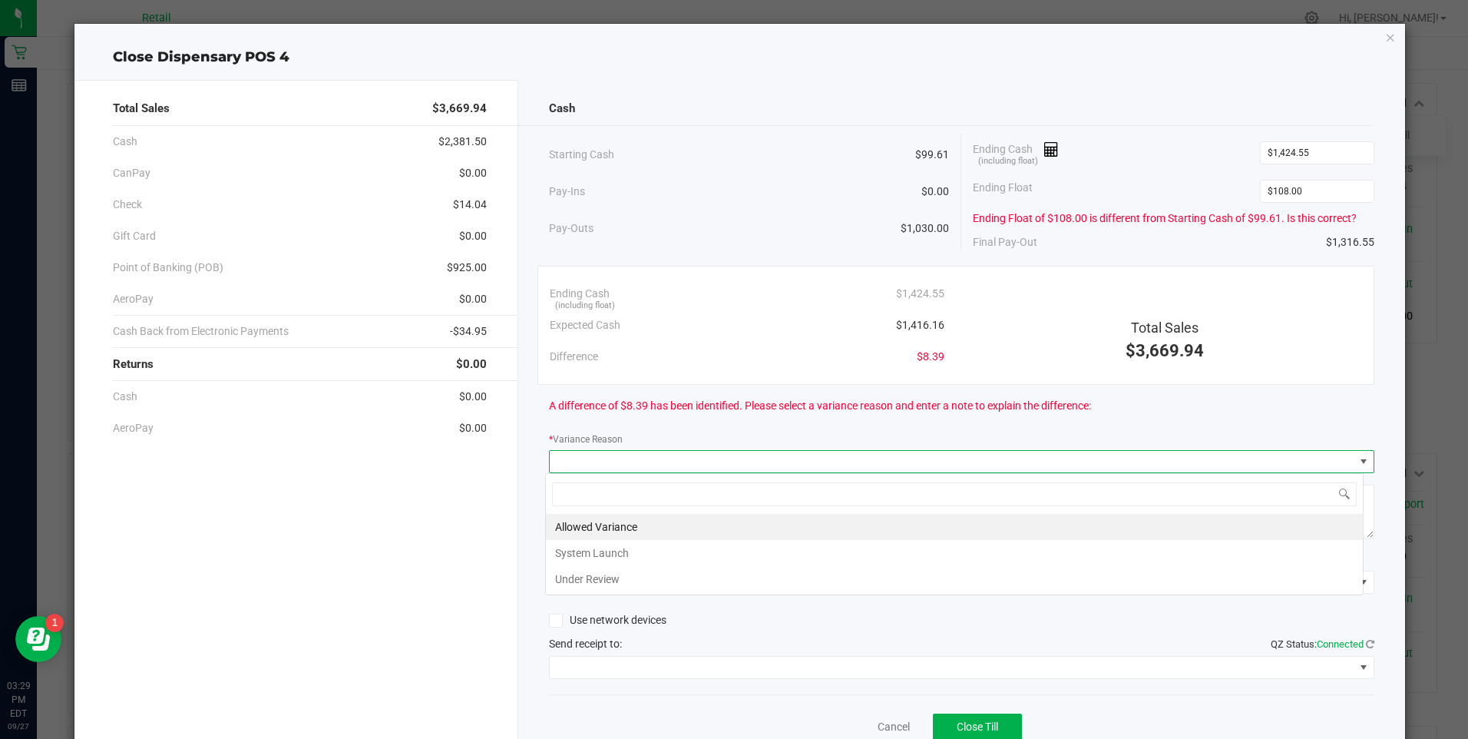
scroll to position [23, 819]
click at [595, 520] on li "Allowed Variance" at bounding box center [954, 527] width 817 height 26
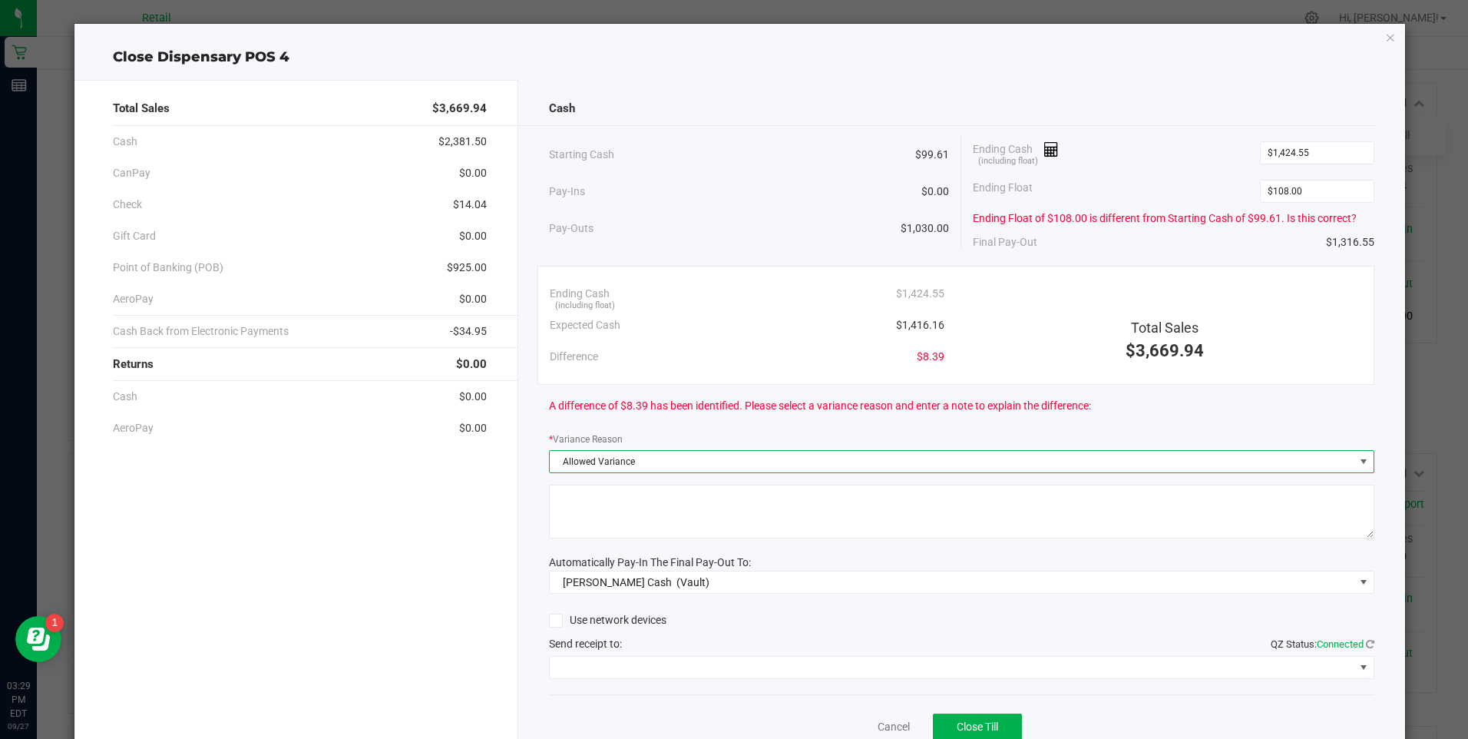
click at [597, 519] on textarea at bounding box center [961, 512] width 825 height 54
type textarea "ws"
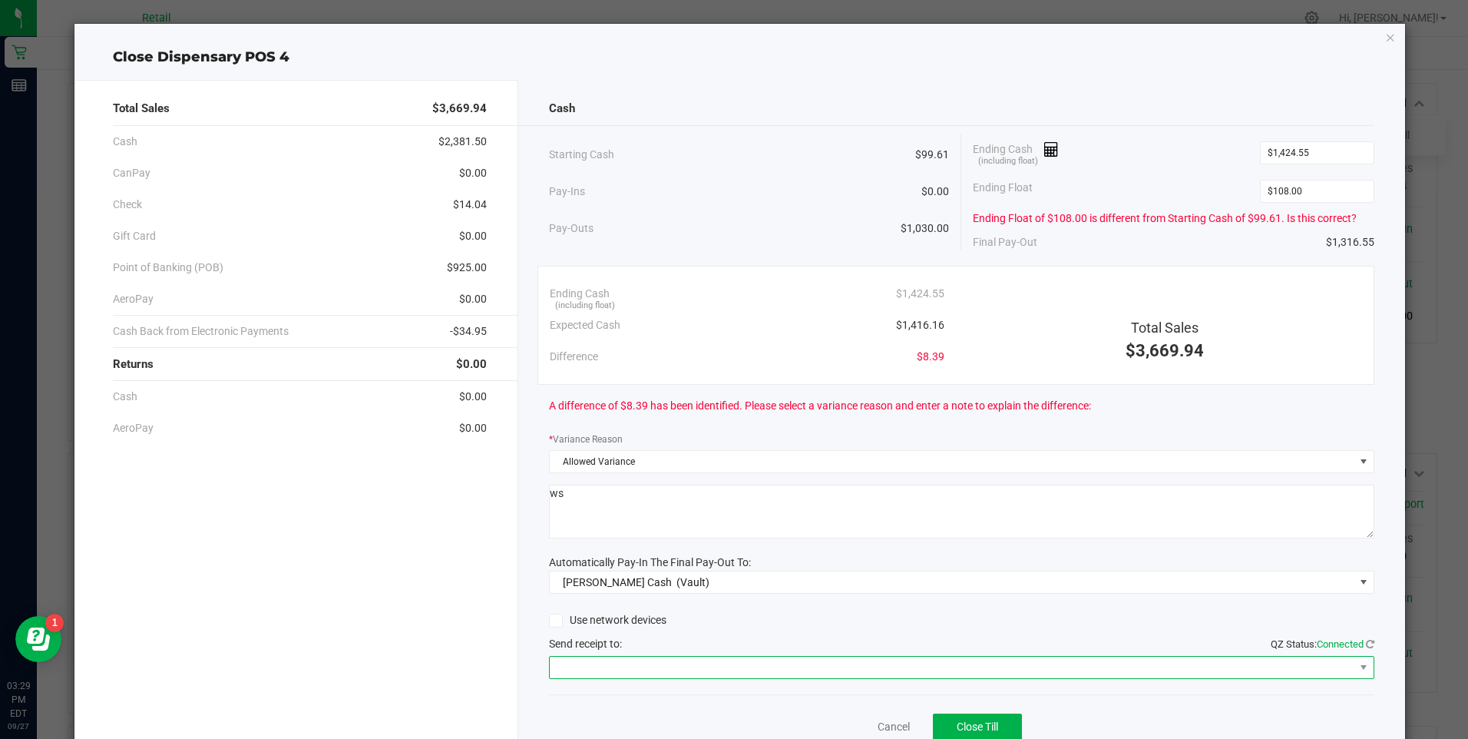
click at [654, 663] on span at bounding box center [952, 667] width 805 height 21
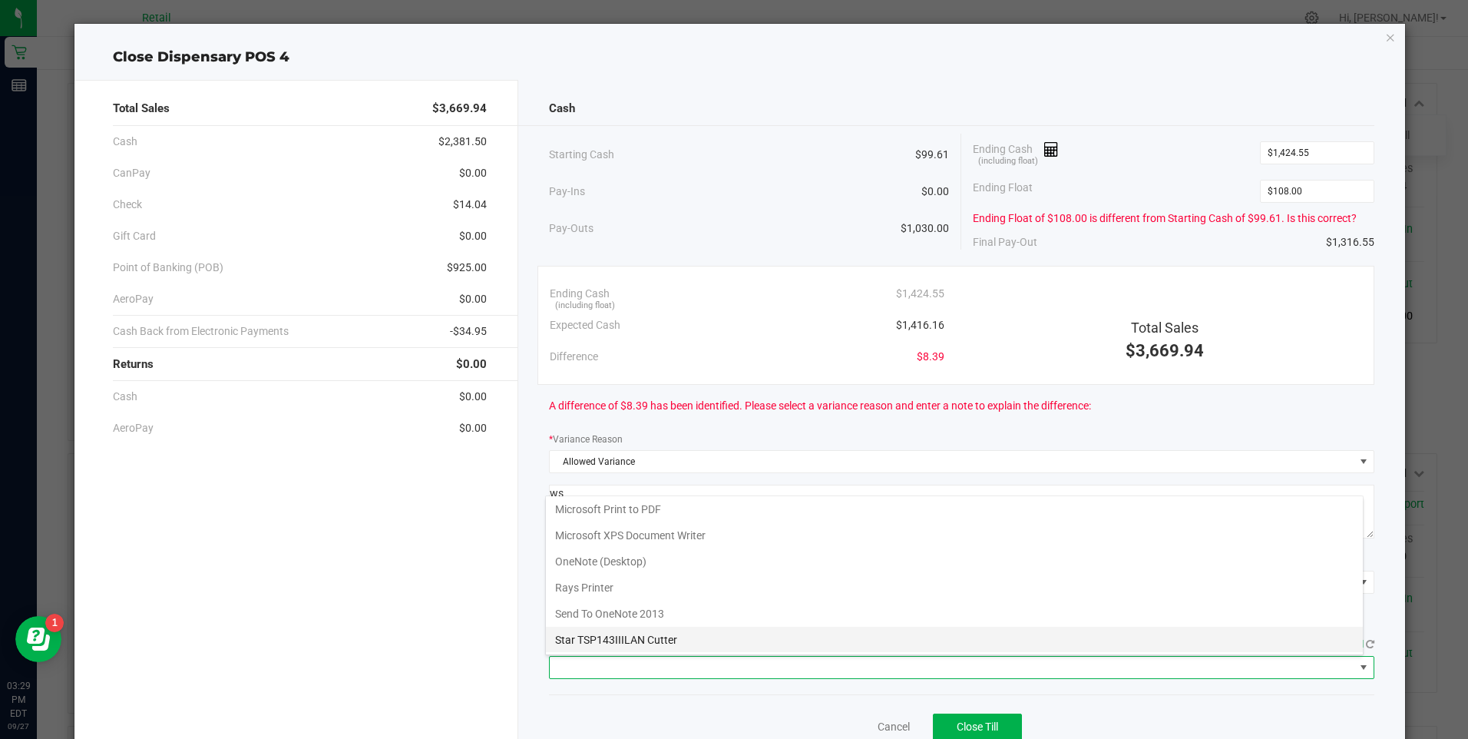
scroll to position [134, 0]
click at [656, 628] on Cutter "Star TSP143IIILAN Cutter" at bounding box center [954, 639] width 817 height 26
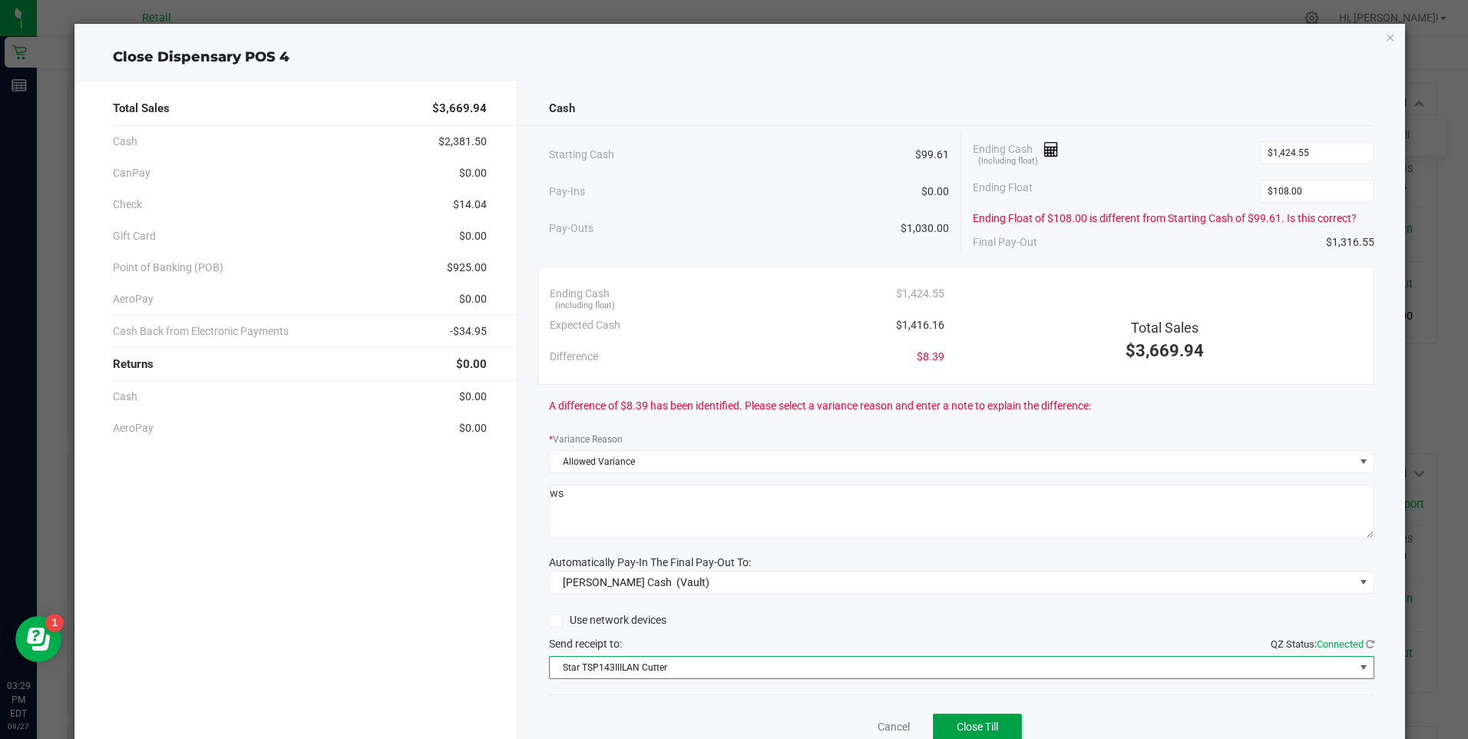
click at [951, 718] on button "Close Till" at bounding box center [977, 727] width 89 height 28
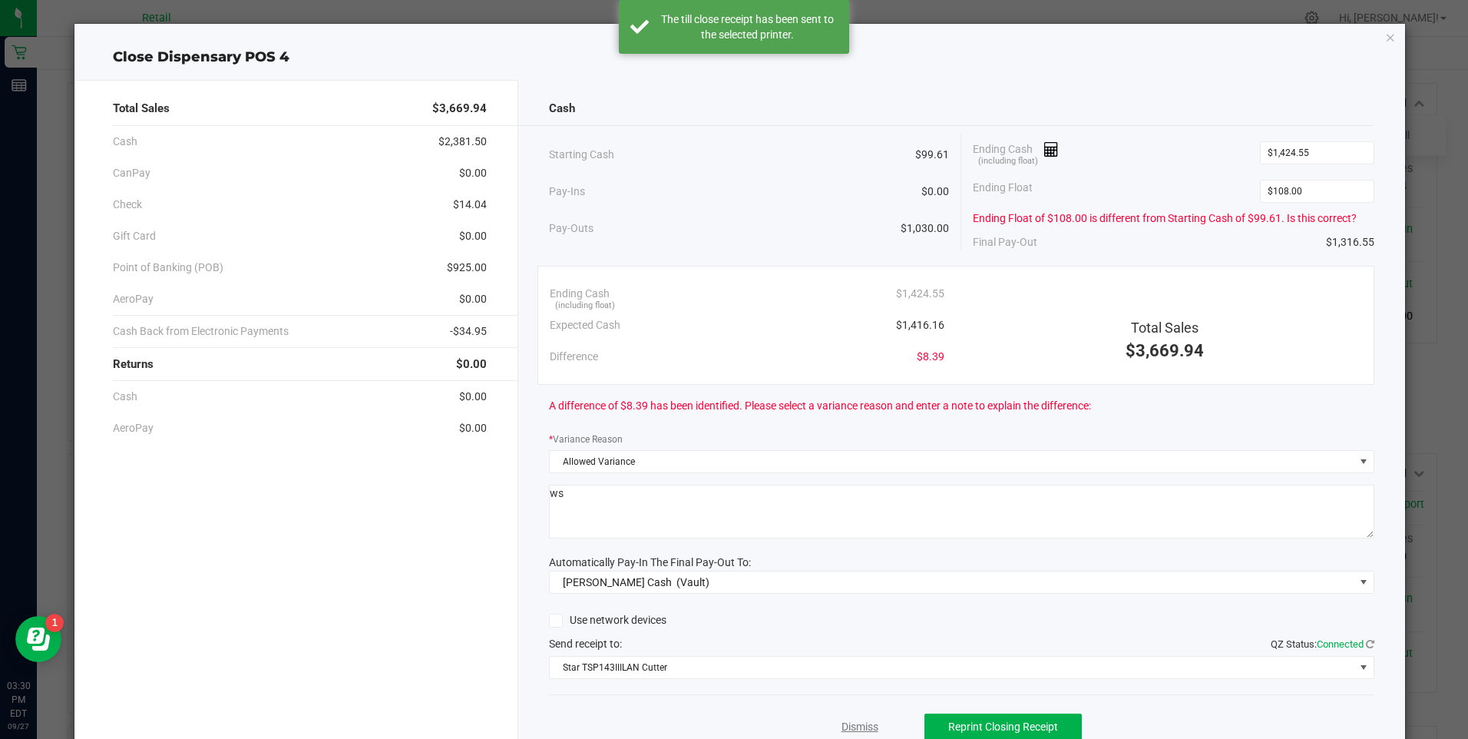
click at [858, 729] on link "Dismiss" at bounding box center [860, 727] width 37 height 16
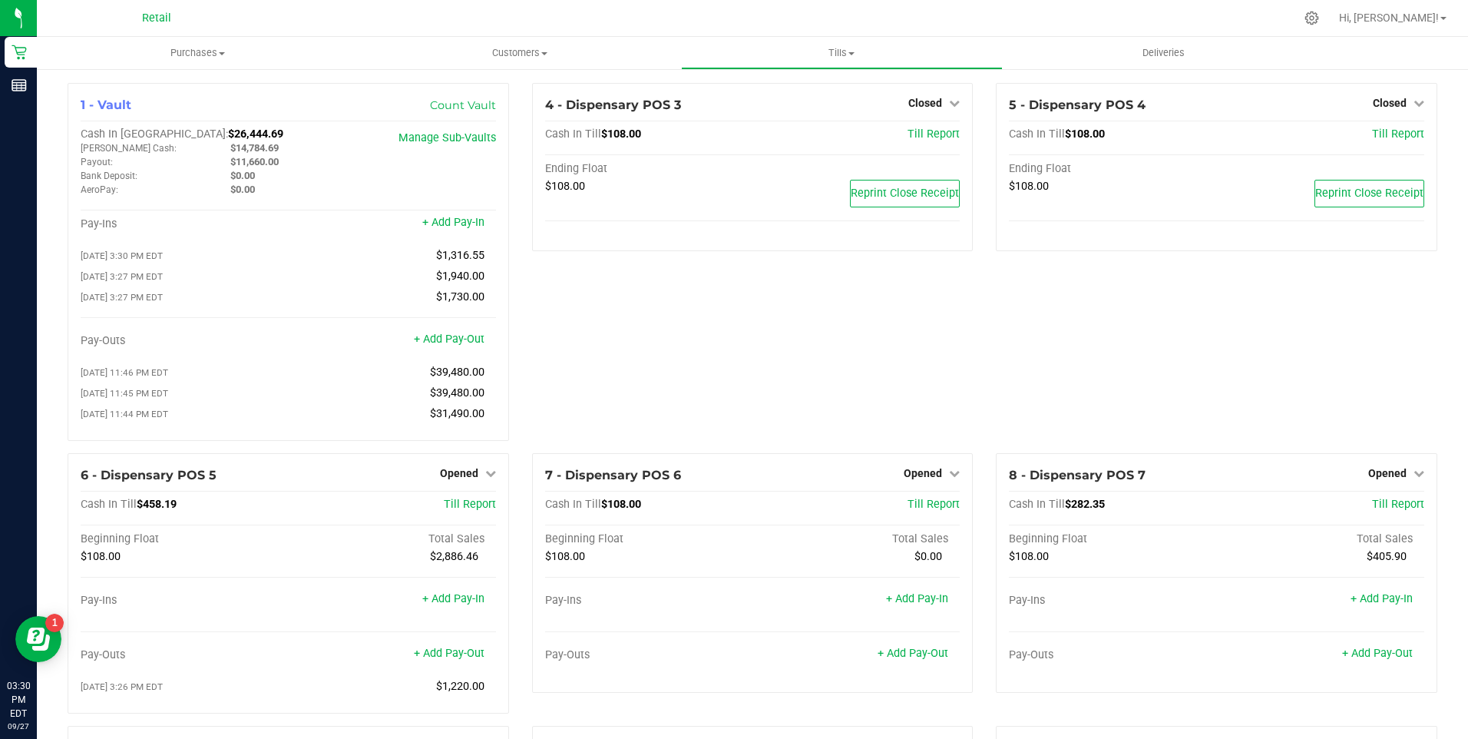
scroll to position [384, 0]
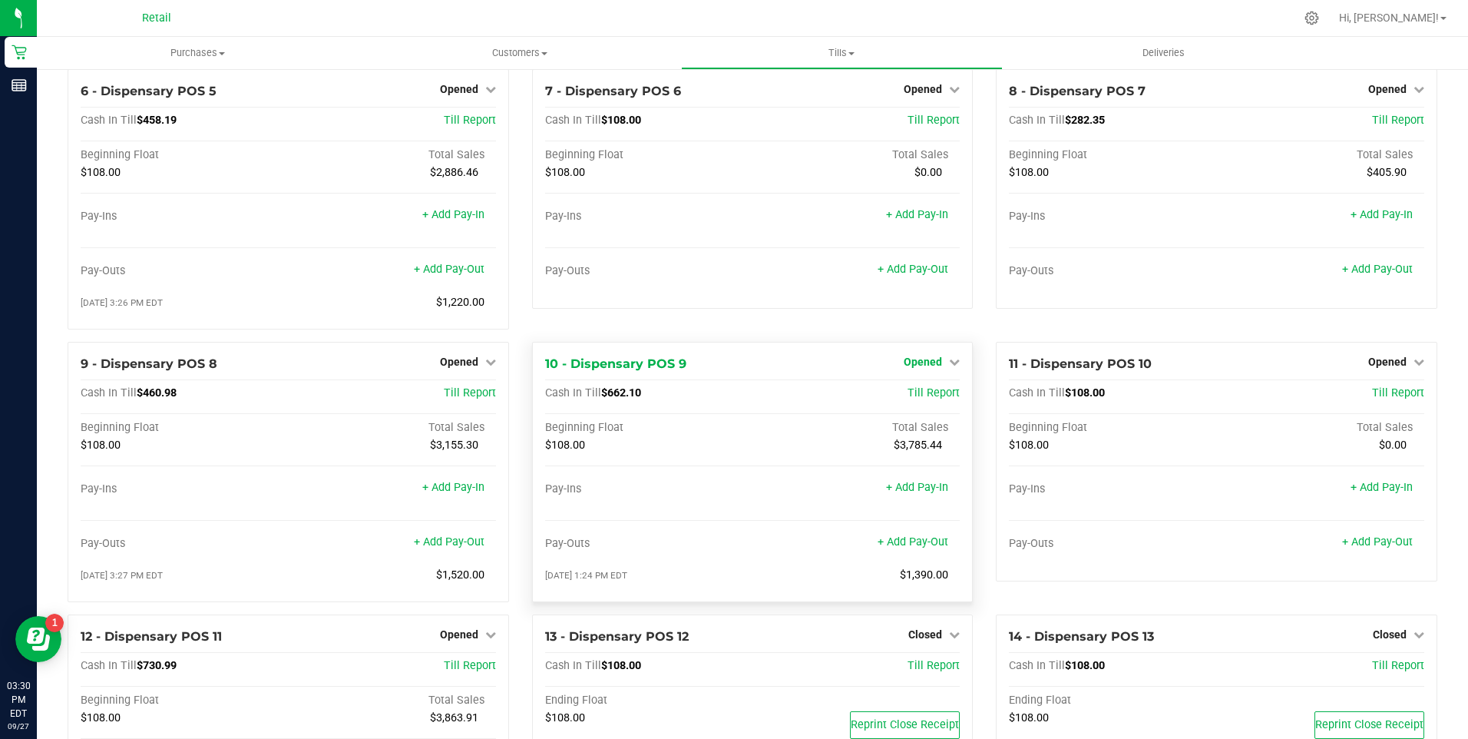
click at [949, 367] on icon at bounding box center [954, 361] width 11 height 11
click at [926, 399] on link "Close Till" at bounding box center [925, 393] width 41 height 12
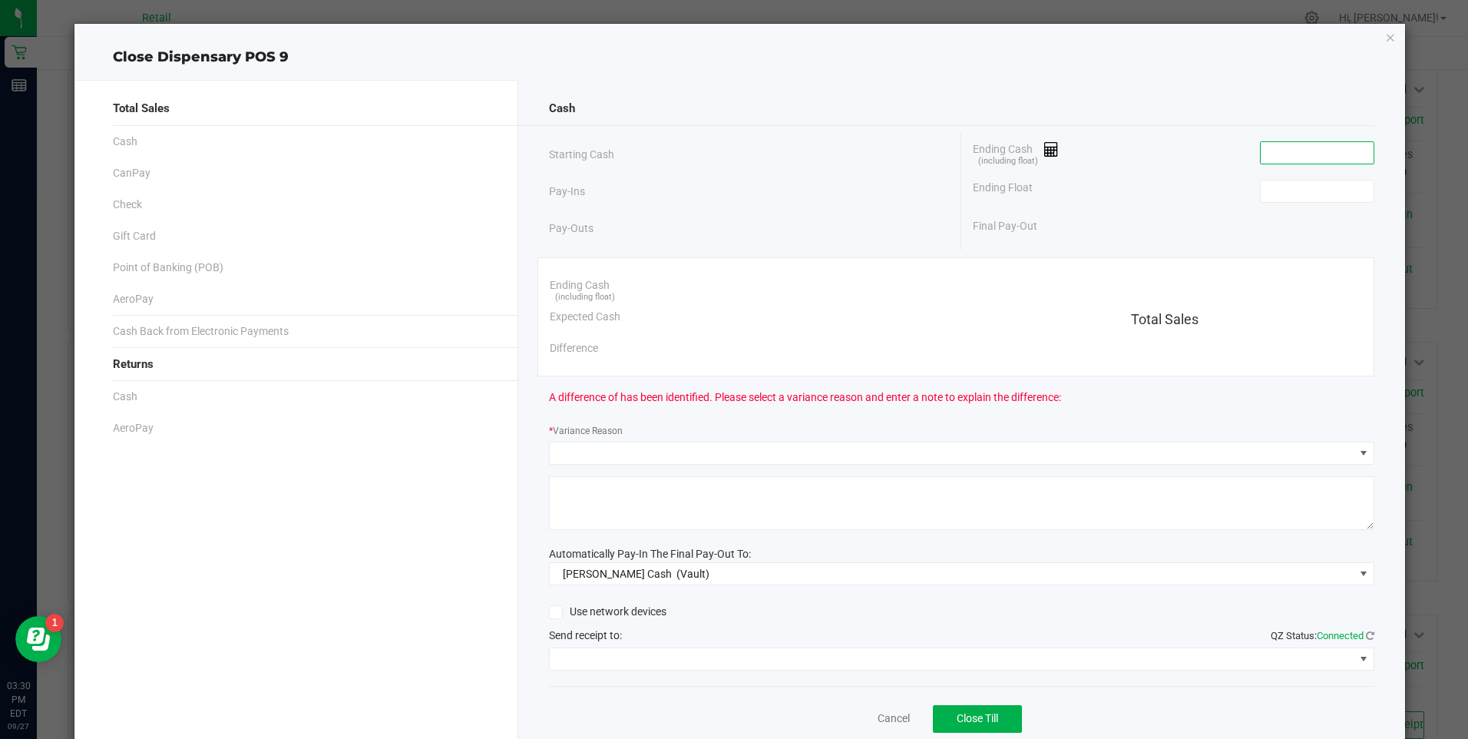
click at [1280, 162] on input at bounding box center [1317, 152] width 113 height 21
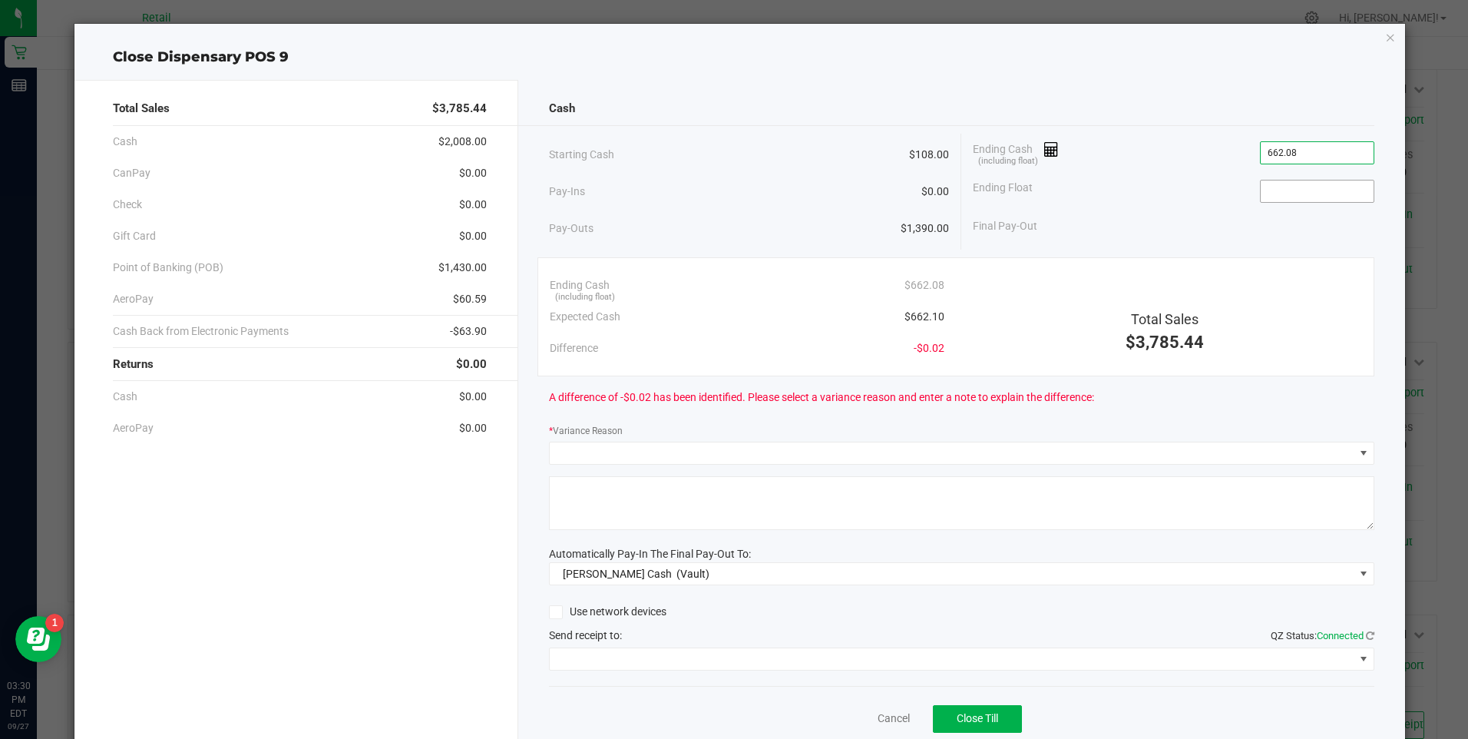
type input "$662.08"
click at [1275, 183] on input at bounding box center [1317, 190] width 113 height 21
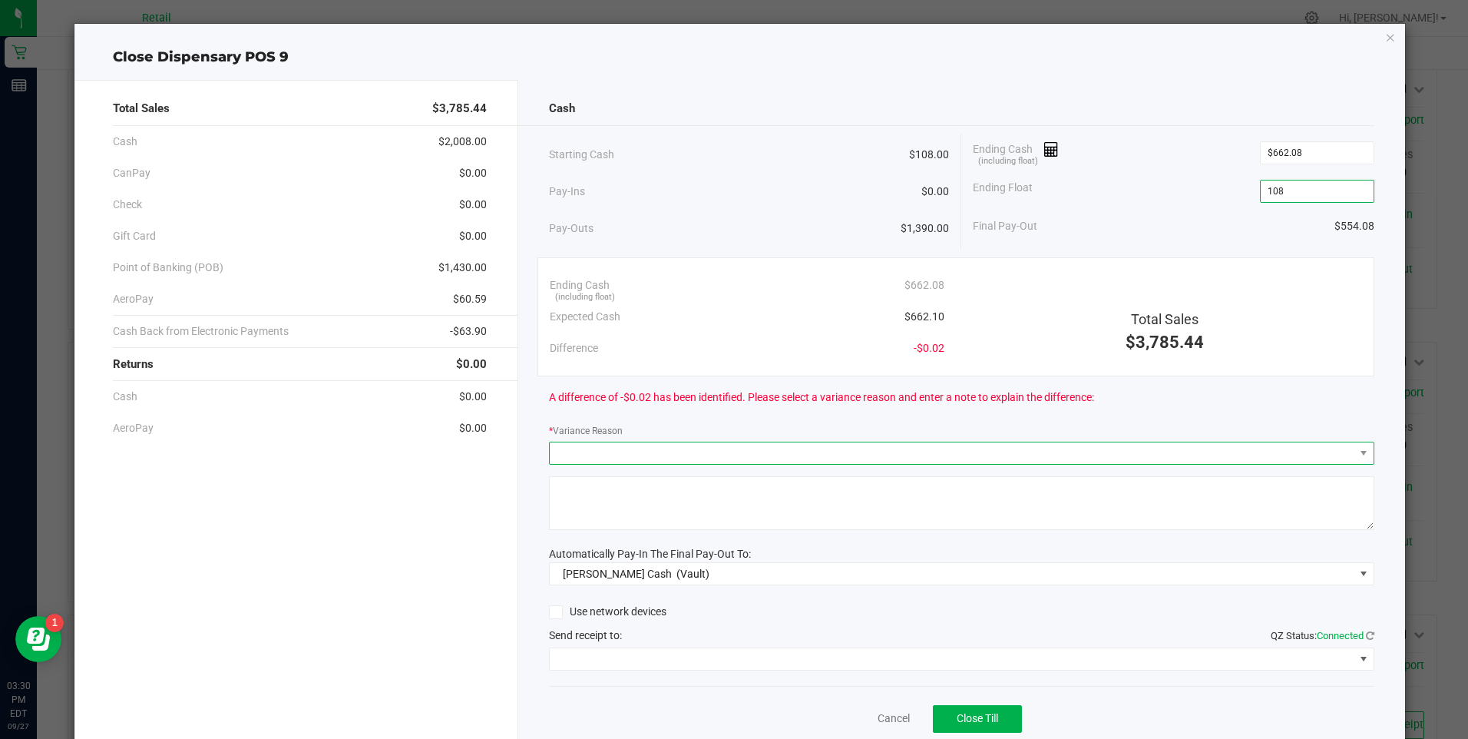
type input "$108.00"
click at [571, 453] on span at bounding box center [952, 452] width 805 height 21
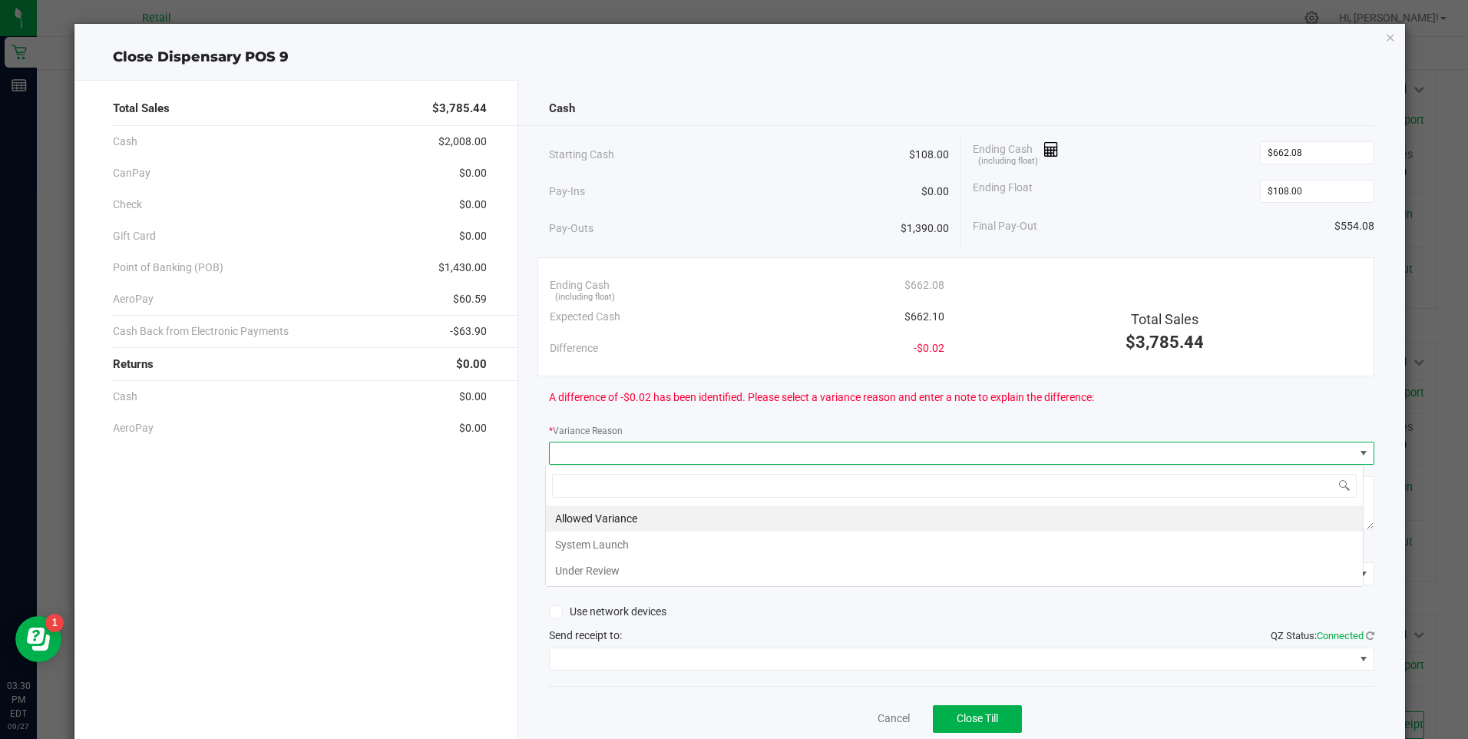
scroll to position [23, 819]
click at [600, 512] on li "Allowed Variance" at bounding box center [954, 518] width 817 height 26
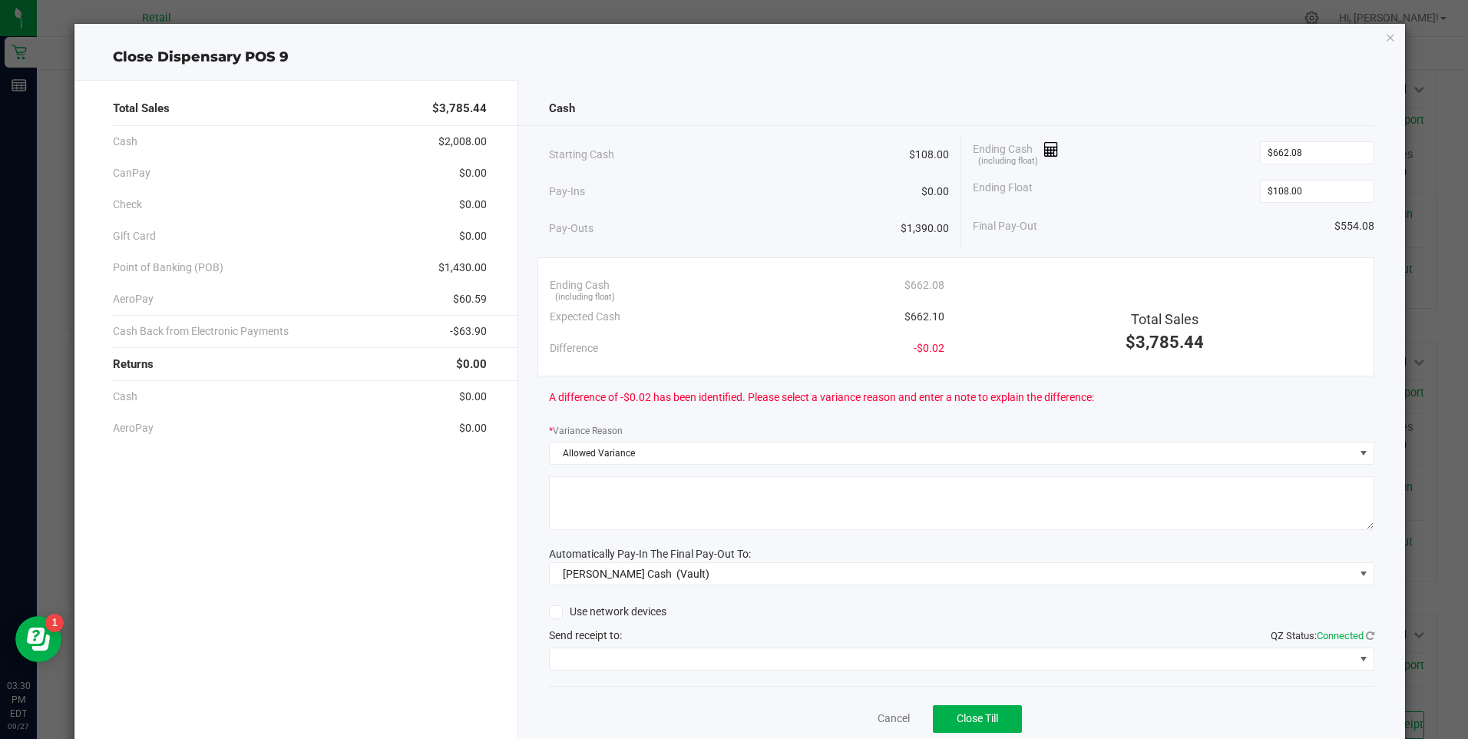
click at [602, 512] on textarea at bounding box center [961, 503] width 825 height 54
type textarea "ws"
click at [632, 655] on span at bounding box center [952, 658] width 805 height 21
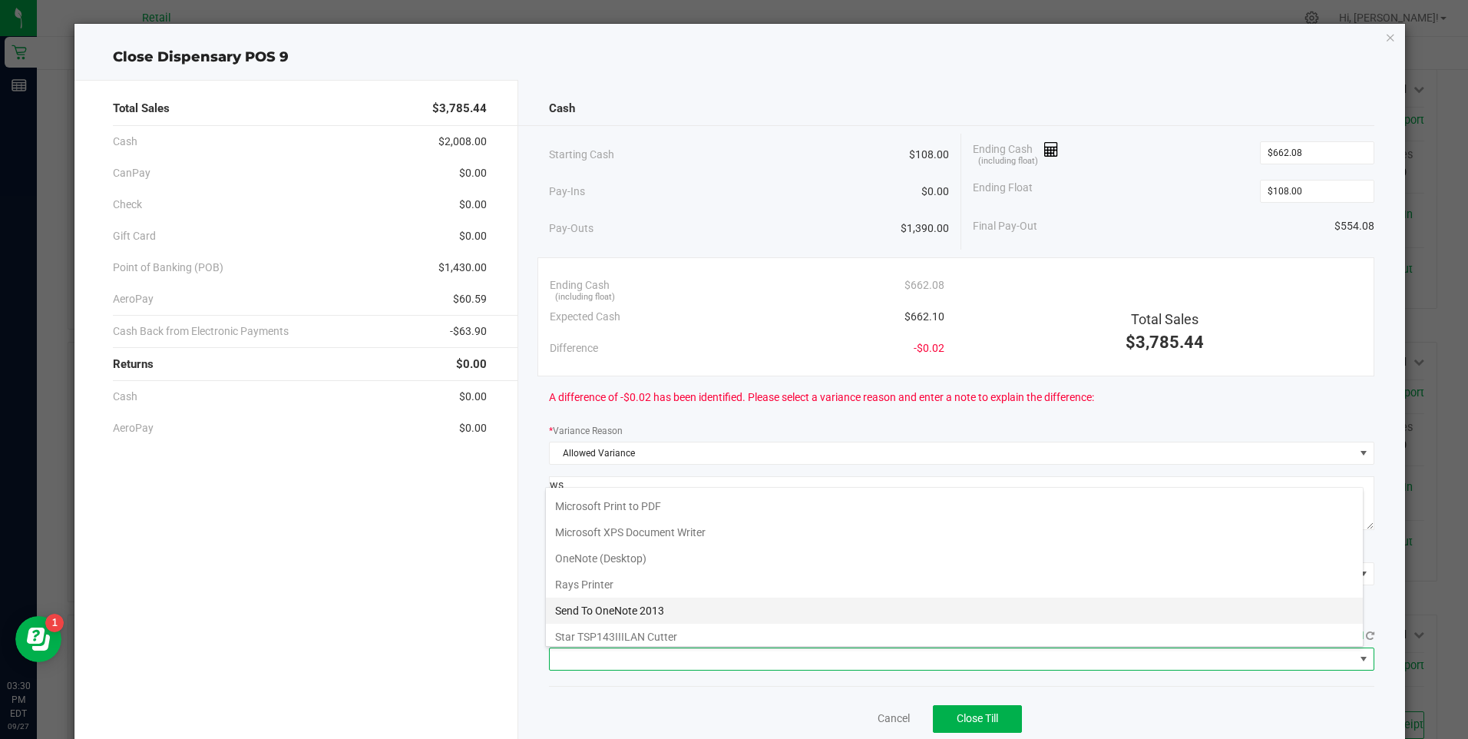
scroll to position [134, 0]
drag, startPoint x: 634, startPoint y: 628, endPoint x: 642, endPoint y: 627, distance: 7.7
click at [633, 628] on Cutter "Star TSP143IIILAN Cutter" at bounding box center [954, 630] width 817 height 26
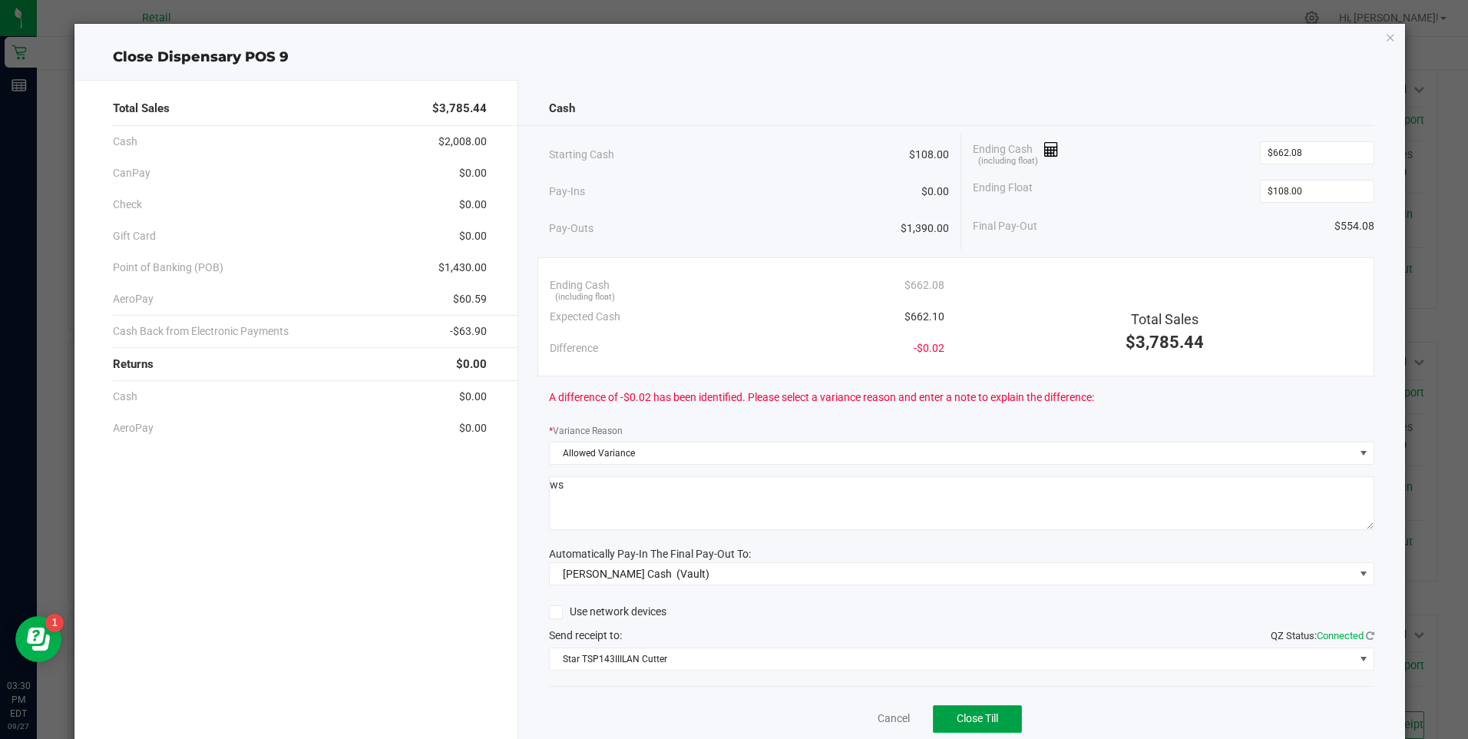
click at [987, 719] on span "Close Till" at bounding box center [977, 718] width 41 height 12
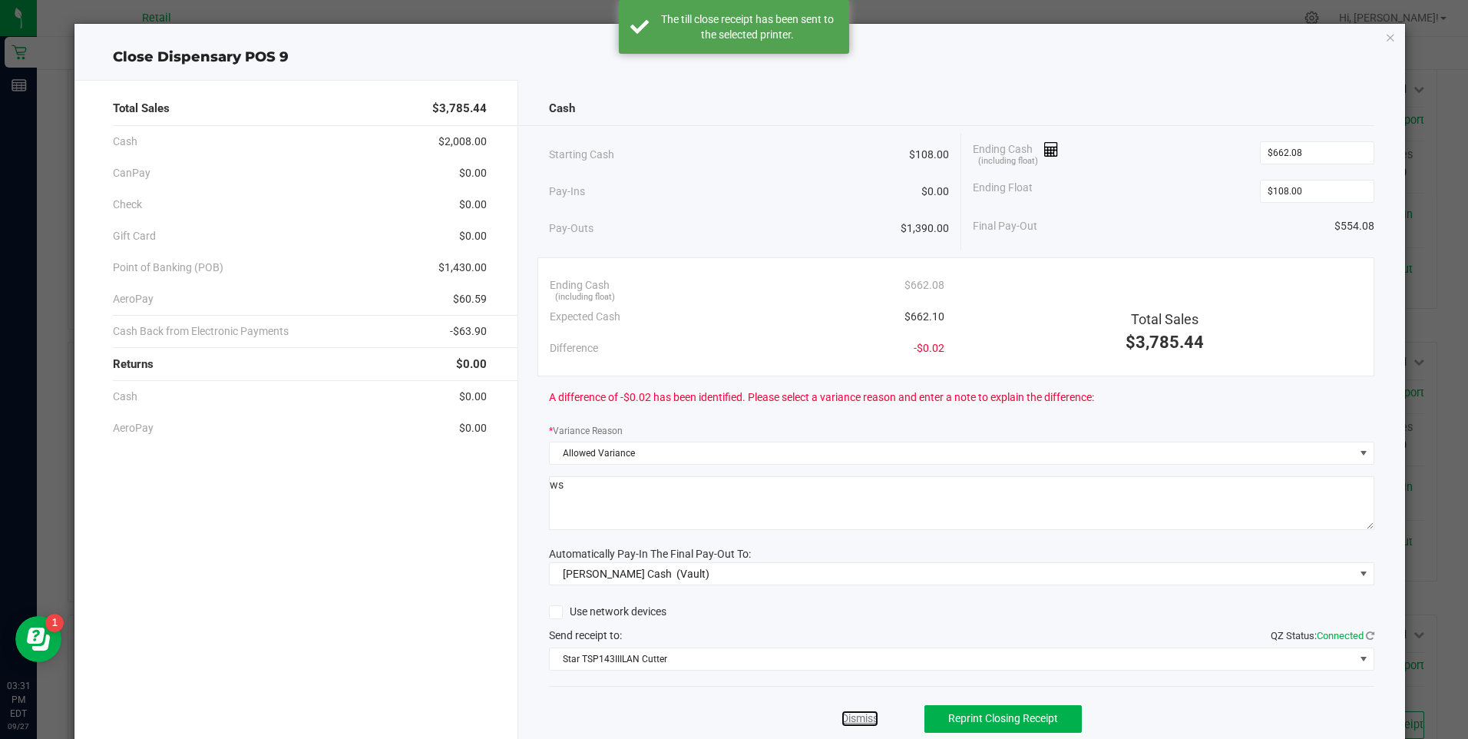
click at [847, 719] on link "Dismiss" at bounding box center [860, 718] width 37 height 16
